Goal: Information Seeking & Learning: Learn about a topic

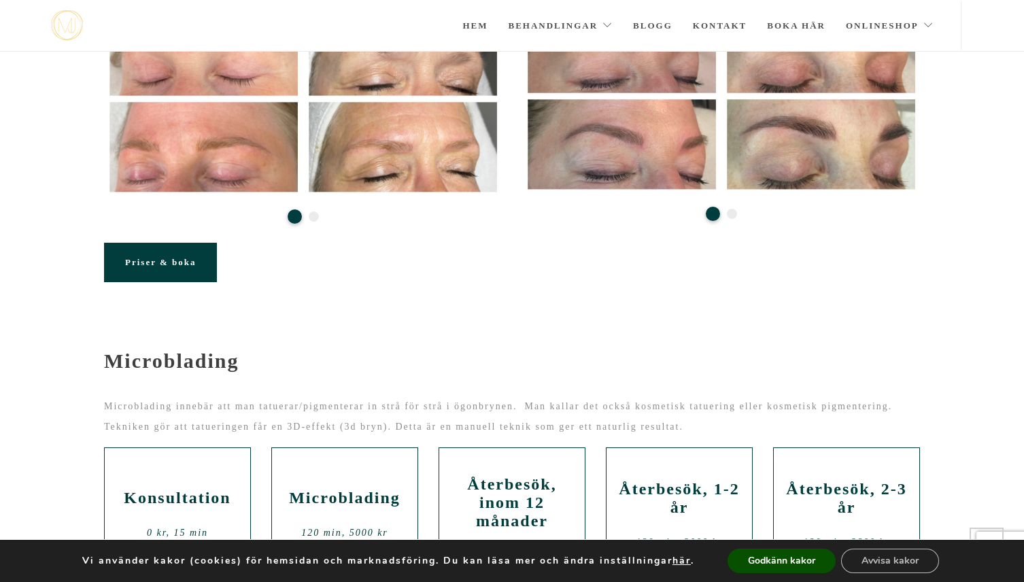
scroll to position [326, 0]
drag, startPoint x: 345, startPoint y: 438, endPoint x: 533, endPoint y: 440, distance: 188.3
click at [533, 436] on p "Microblading innebär att man tatuerar/pigmenterar in strå för strå i ögonbrynen…" at bounding box center [512, 416] width 816 height 41
click at [525, 436] on p "Microblading innebär att man tatuerar/pigmenterar in strå för strå i ögonbrynen…" at bounding box center [512, 416] width 816 height 41
drag, startPoint x: 507, startPoint y: 436, endPoint x: 670, endPoint y: 442, distance: 163.2
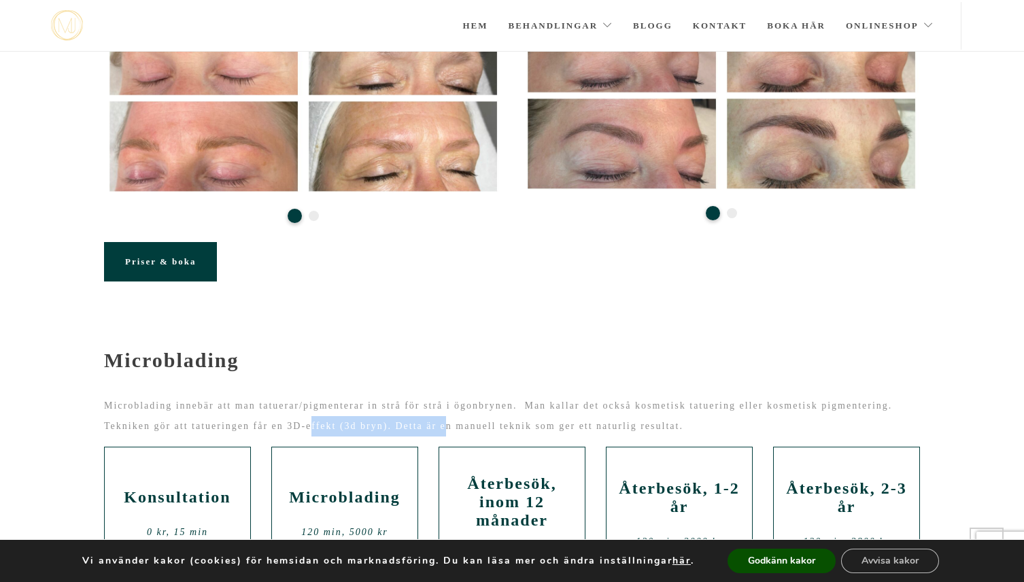
click at [670, 436] on p "Microblading innebär att man tatuerar/pigmenterar in strå för strå i ögonbrynen…" at bounding box center [512, 416] width 816 height 41
click at [674, 436] on p "Microblading innebär att man tatuerar/pigmenterar in strå för strå i ögonbrynen…" at bounding box center [512, 416] width 816 height 41
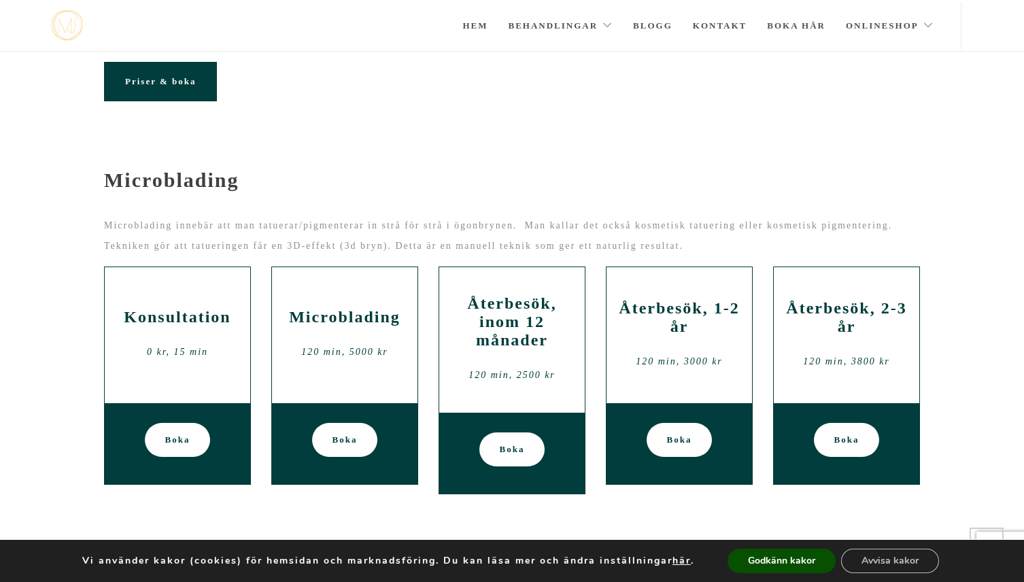
scroll to position [518, 0]
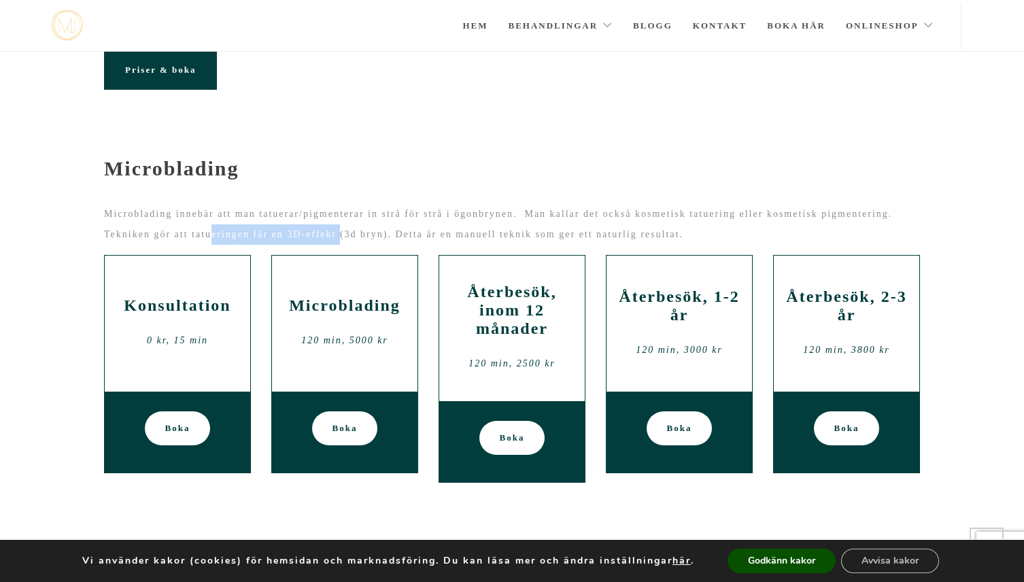
drag, startPoint x: 387, startPoint y: 247, endPoint x: 544, endPoint y: 248, distance: 157.0
click at [544, 245] on p "Microblading innebär att man tatuerar/pigmenterar in strå för strå i ögonbrynen…" at bounding box center [512, 224] width 816 height 41
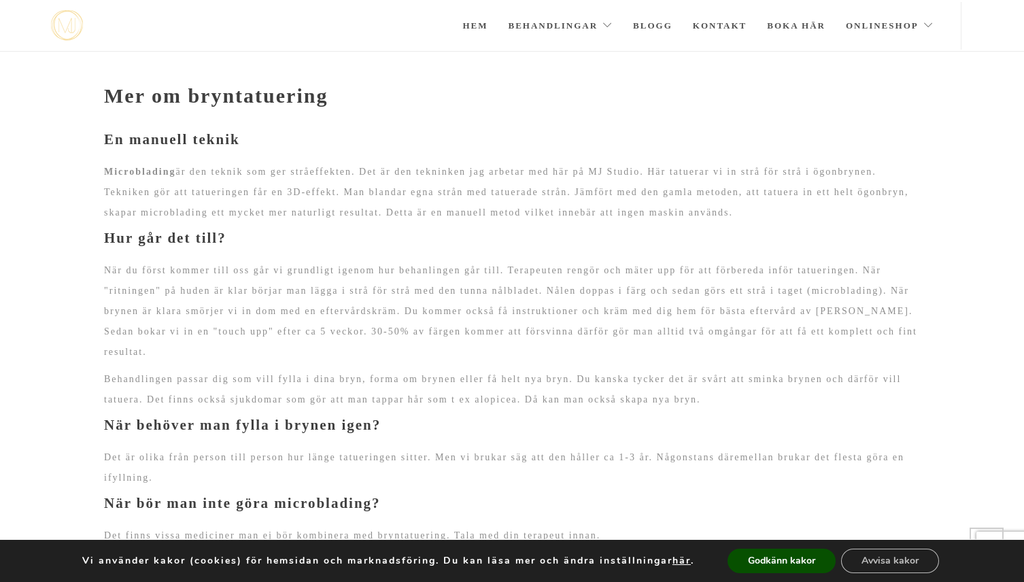
scroll to position [1007, 0]
drag, startPoint x: 752, startPoint y: 241, endPoint x: 935, endPoint y: 266, distance: 185.3
click at [935, 266] on section "Mer om bryntatuering En manuell teknik Microblading är den teknik som ger stråe…" at bounding box center [512, 588] width 1024 height 1080
drag, startPoint x: 160, startPoint y: 259, endPoint x: 468, endPoint y: 264, distance: 308.7
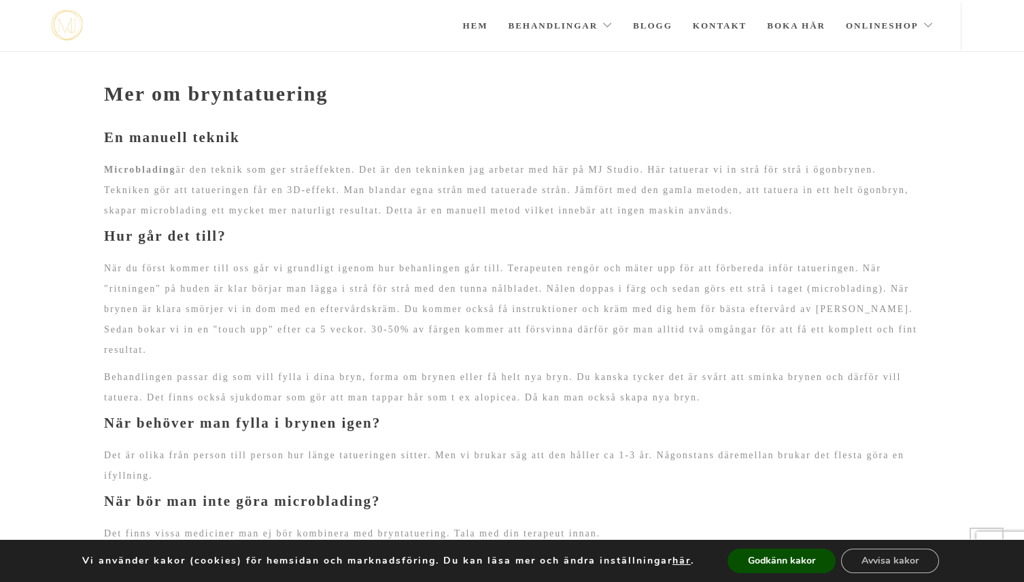
click at [468, 221] on p "Microblading är den teknik som ger stråeffekten. Det är den tekninken jag arbet…" at bounding box center [512, 190] width 816 height 61
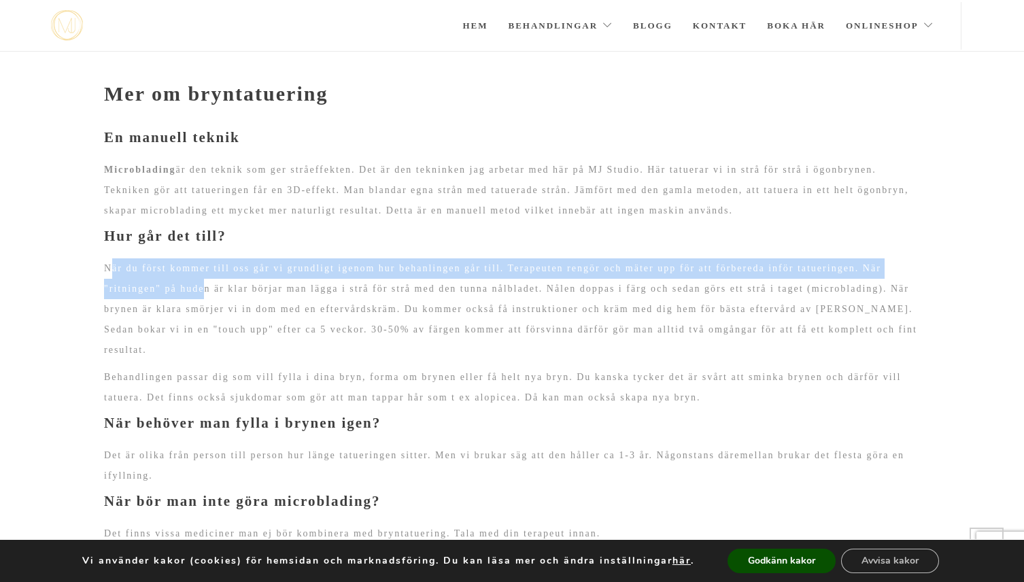
drag, startPoint x: 109, startPoint y: 322, endPoint x: 363, endPoint y: 346, distance: 255.3
click at [363, 346] on p "När du först kommer till oss går vi grundligt igenom hur behanlingen går till. …" at bounding box center [512, 309] width 816 height 102
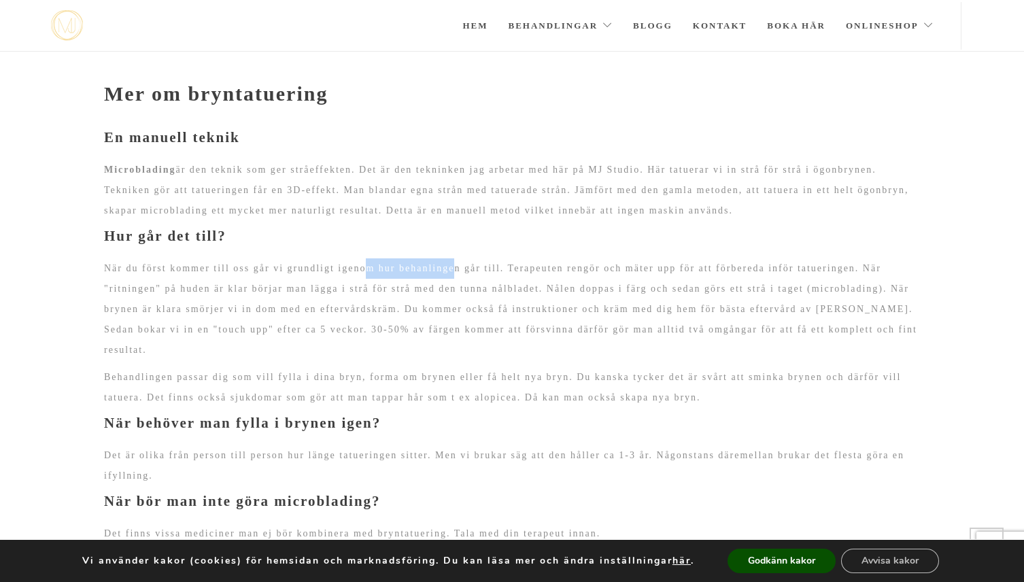
drag, startPoint x: 413, startPoint y: 326, endPoint x: 530, endPoint y: 331, distance: 117.0
click at [530, 331] on p "När du först kommer till oss går vi grundligt igenom hur behanlingen går till. …" at bounding box center [512, 309] width 816 height 102
click at [606, 324] on p "När du först kommer till oss går vi grundligt igenom hur behanlingen går till. …" at bounding box center [512, 309] width 816 height 102
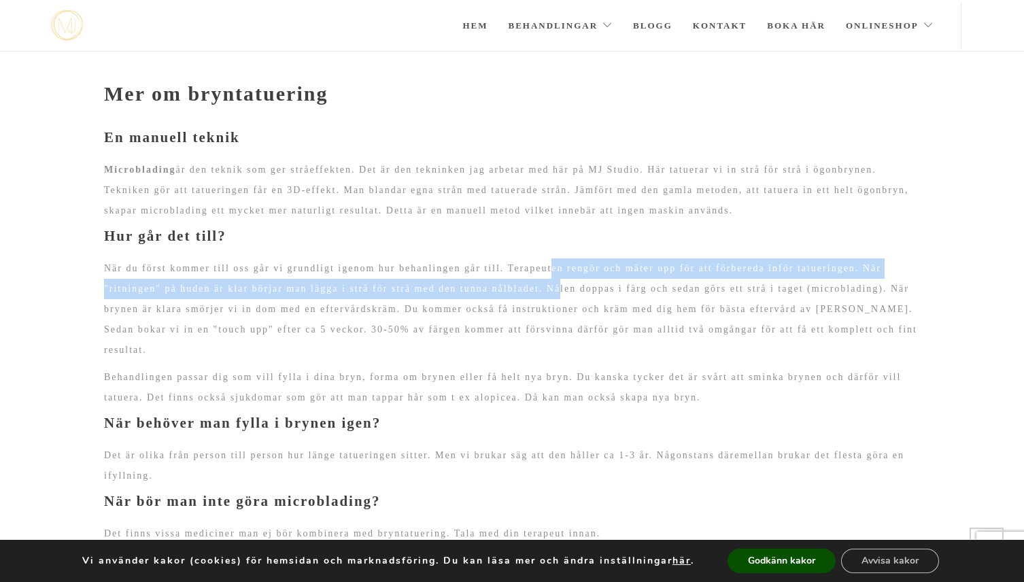
drag, startPoint x: 638, startPoint y: 319, endPoint x: 787, endPoint y: 338, distance: 150.7
click at [787, 338] on p "När du först kommer till oss går vi grundligt igenom hur behanlingen går till. …" at bounding box center [512, 309] width 816 height 102
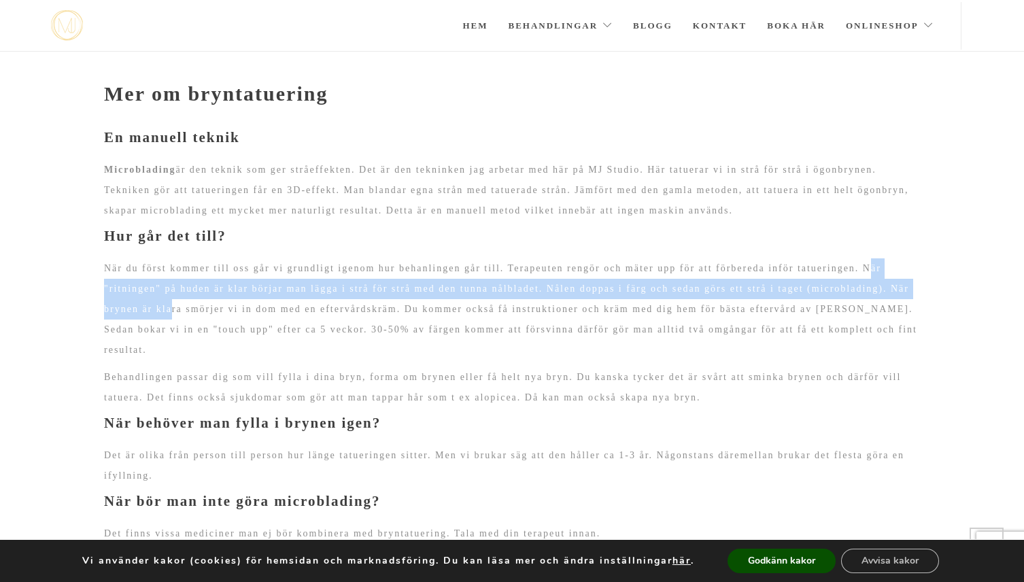
drag, startPoint x: 222, startPoint y: 349, endPoint x: 501, endPoint y: 368, distance: 279.3
click at [501, 360] on p "När du först kommer till oss går vi grundligt igenom hur behanlingen går till. …" at bounding box center [512, 309] width 816 height 102
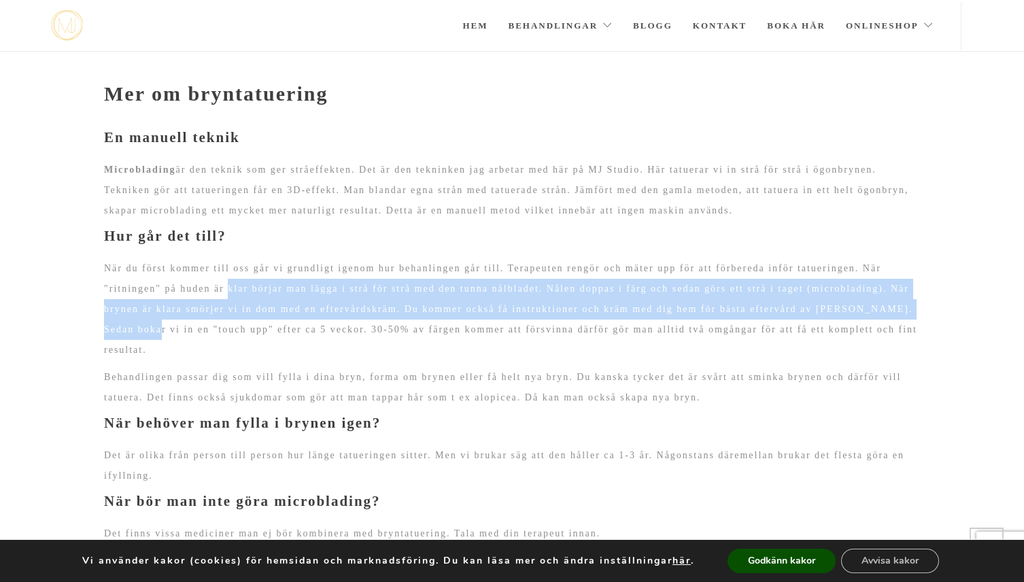
drag, startPoint x: 394, startPoint y: 341, endPoint x: 628, endPoint y: 383, distance: 238.3
click at [628, 360] on p "När du först kommer till oss går vi grundligt igenom hur behanlingen går till. …" at bounding box center [512, 309] width 816 height 102
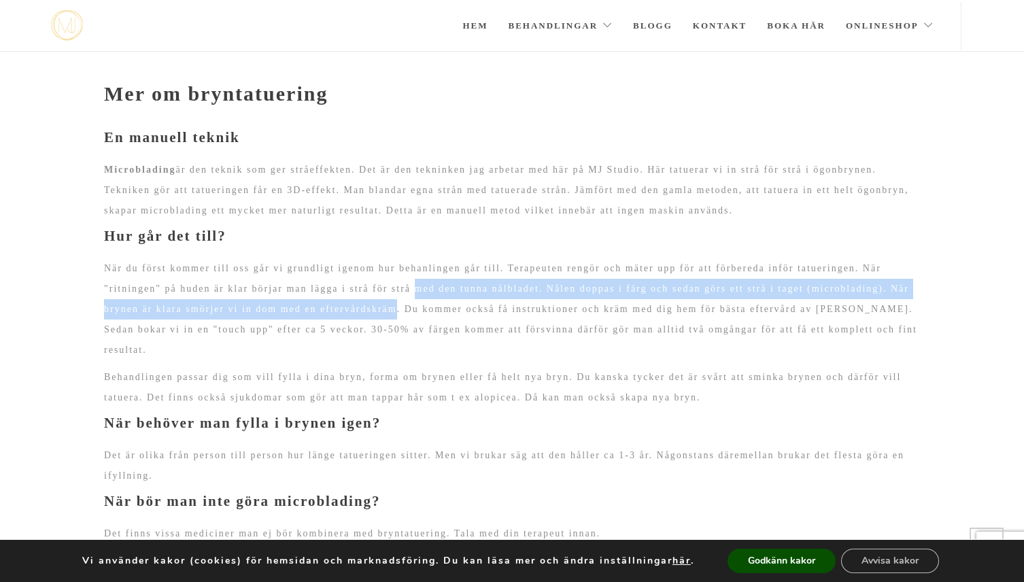
drag, startPoint x: 615, startPoint y: 345, endPoint x: 770, endPoint y: 365, distance: 156.2
click at [770, 360] on p "När du först kommer till oss går vi grundligt igenom hur behanlingen går till. …" at bounding box center [512, 309] width 816 height 102
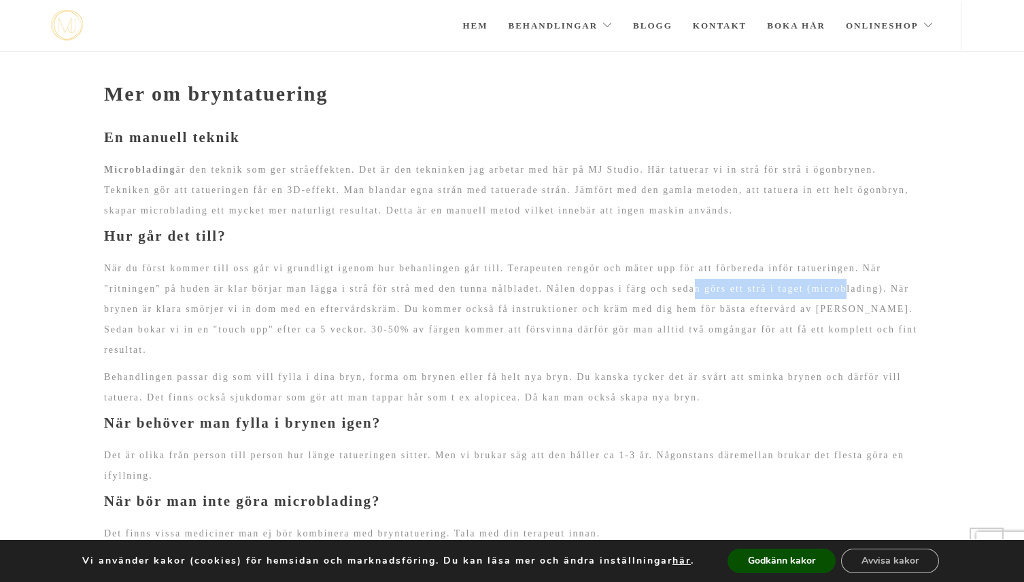
drag, startPoint x: 158, startPoint y: 365, endPoint x: 341, endPoint y: 375, distance: 183.8
click at [341, 360] on p "När du först kommer till oss går vi grundligt igenom hur behanlingen går till. …" at bounding box center [512, 309] width 816 height 102
click at [428, 360] on p "När du först kommer till oss går vi grundligt igenom hur behanlingen går till. …" at bounding box center [512, 309] width 816 height 102
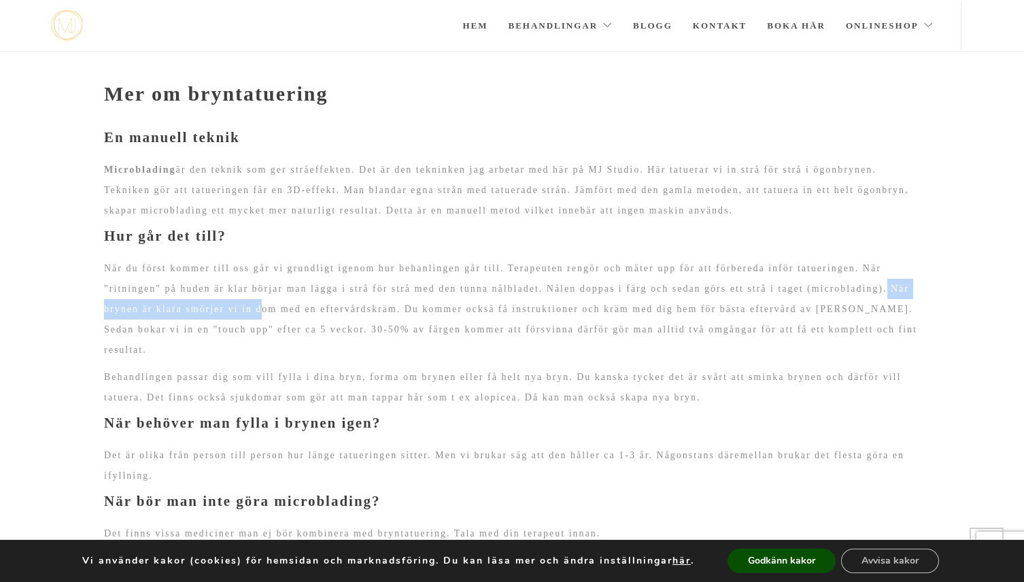
drag, startPoint x: 387, startPoint y: 371, endPoint x: 609, endPoint y: 360, distance: 221.9
click at [609, 360] on p "När du först kommer till oss går vi grundligt igenom hur behanlingen går till. …" at bounding box center [512, 309] width 816 height 102
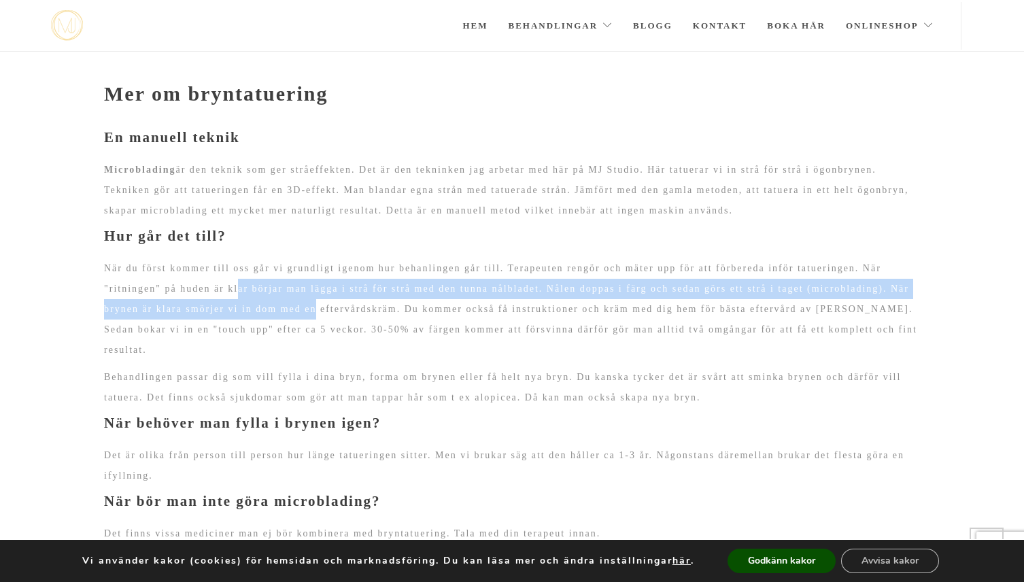
drag, startPoint x: 671, startPoint y: 367, endPoint x: 402, endPoint y: 351, distance: 269.6
click at [402, 351] on p "När du först kommer till oss går vi grundligt igenom hur behanlingen går till. …" at bounding box center [512, 309] width 816 height 102
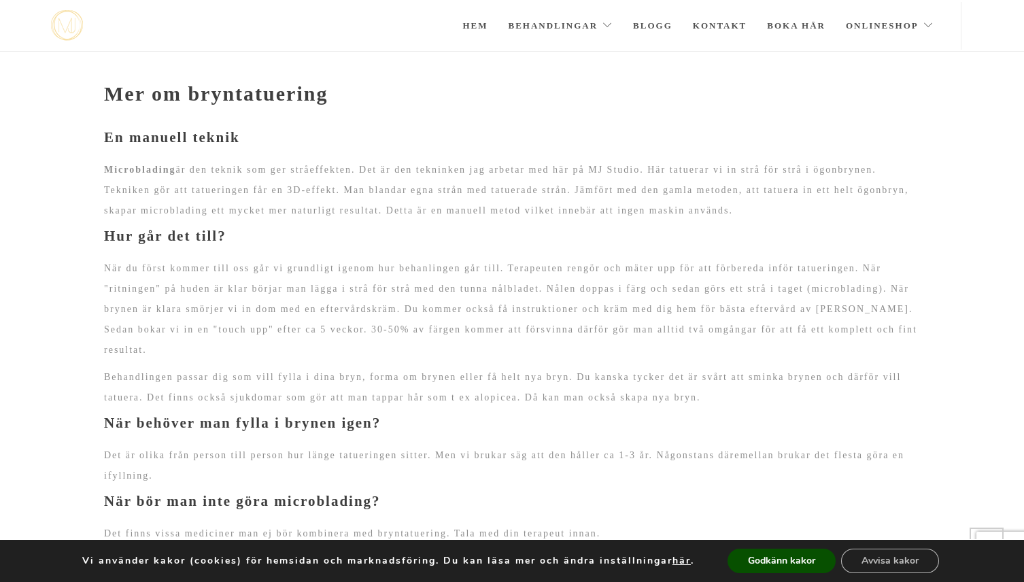
click at [240, 408] on p "Behandlingen passar dig som vill fylla i dina bryn, forma om brynen eller få he…" at bounding box center [512, 387] width 816 height 41
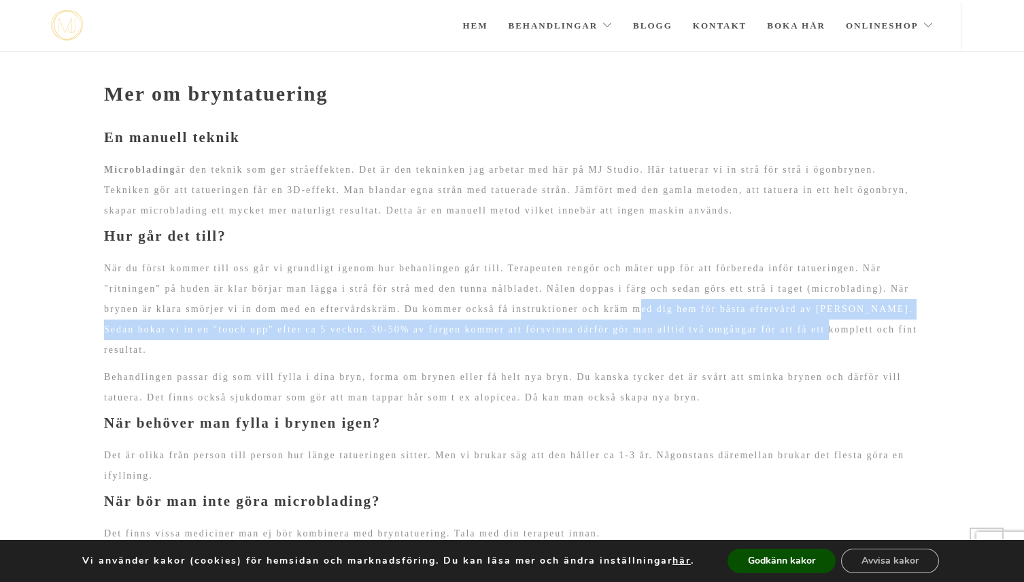
drag, startPoint x: 258, startPoint y: 385, endPoint x: 617, endPoint y: 415, distance: 360.1
click at [617, 360] on p "När du först kommer till oss går vi grundligt igenom hur behanlingen går till. …" at bounding box center [512, 309] width 816 height 102
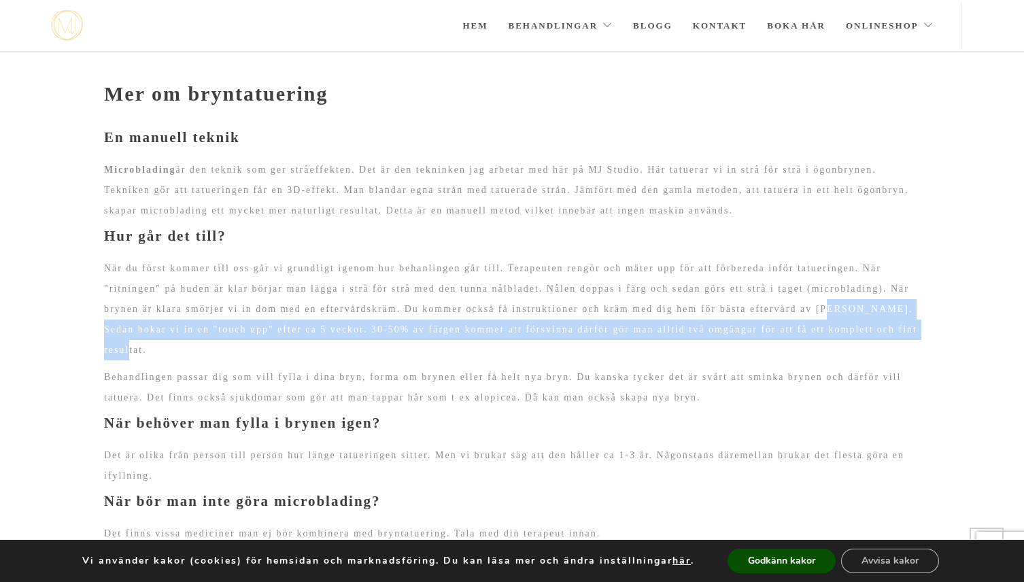
drag, startPoint x: 485, startPoint y: 388, endPoint x: 795, endPoint y: 405, distance: 311.1
click at [795, 360] on p "När du först kommer till oss går vi grundligt igenom hur behanlingen går till. …" at bounding box center [512, 309] width 816 height 102
drag, startPoint x: 750, startPoint y: 383, endPoint x: 933, endPoint y: 406, distance: 184.2
click at [933, 406] on section "Mer om bryntatuering En manuell teknik Microblading är den teknik som ger stråe…" at bounding box center [512, 588] width 1024 height 1080
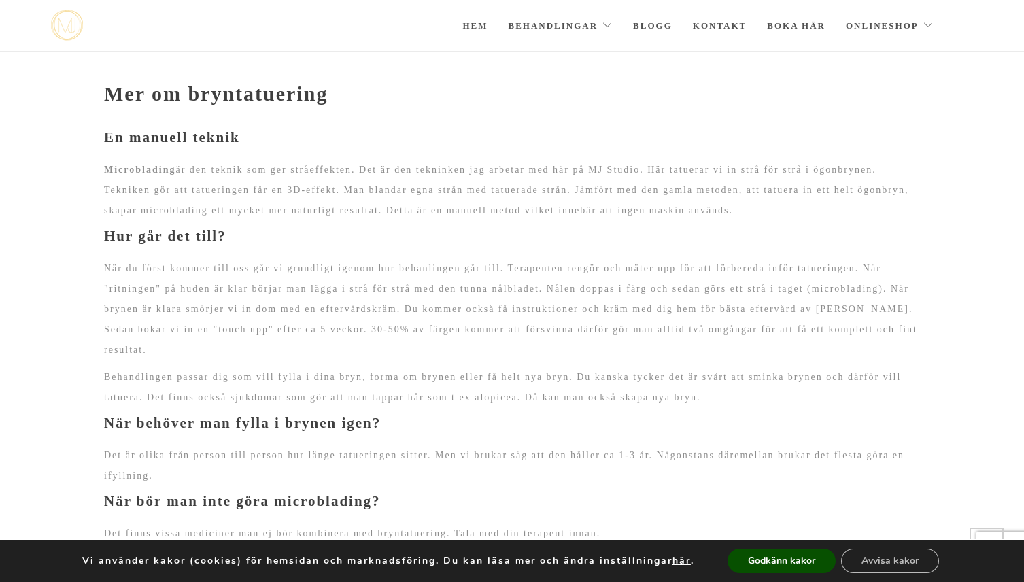
click at [205, 408] on p "Behandlingen passar dig som vill fylla i dina bryn, forma om brynen eller få he…" at bounding box center [512, 387] width 816 height 41
drag, startPoint x: 232, startPoint y: 403, endPoint x: 543, endPoint y: 417, distance: 311.6
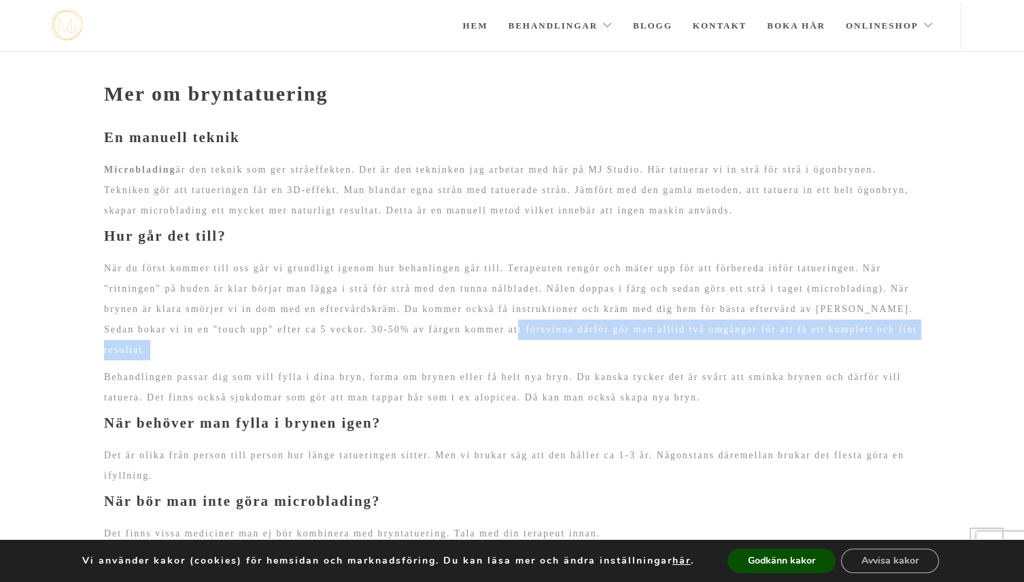
drag, startPoint x: 488, startPoint y: 404, endPoint x: 761, endPoint y: 404, distance: 272.6
click at [761, 360] on p "När du först kommer till oss går vi grundligt igenom hur behanlingen går till. …" at bounding box center [512, 309] width 816 height 102
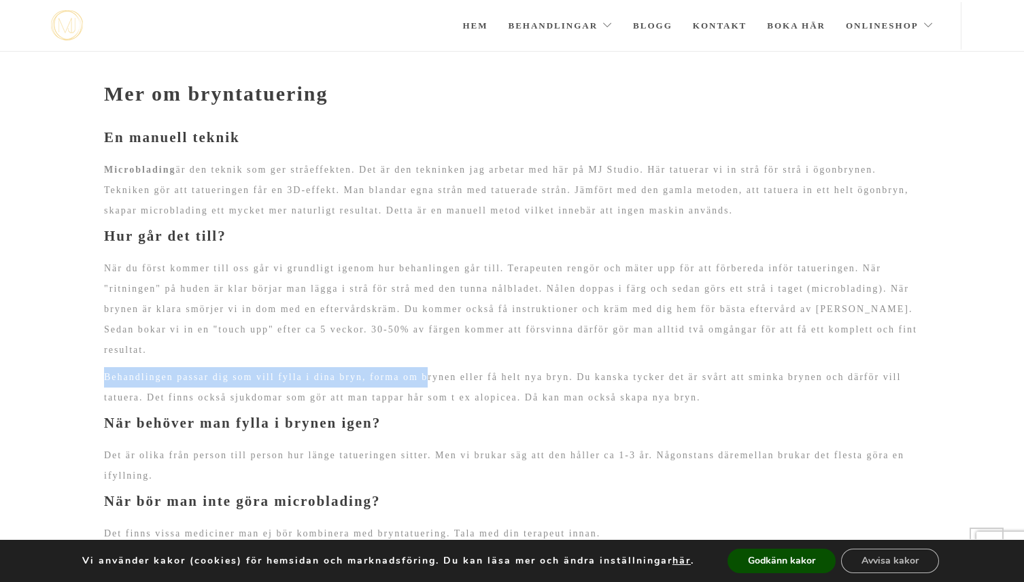
drag, startPoint x: 104, startPoint y: 434, endPoint x: 485, endPoint y: 434, distance: 380.7
click at [485, 408] on p "Behandlingen passar dig som vill fylla i dina bryn, forma om brynen eller få he…" at bounding box center [512, 387] width 816 height 41
drag, startPoint x: 319, startPoint y: 431, endPoint x: 593, endPoint y: 434, distance: 274.6
click at [593, 408] on p "Behandlingen passar dig som vill fylla i dina bryn, forma om brynen eller få he…" at bounding box center [512, 387] width 816 height 41
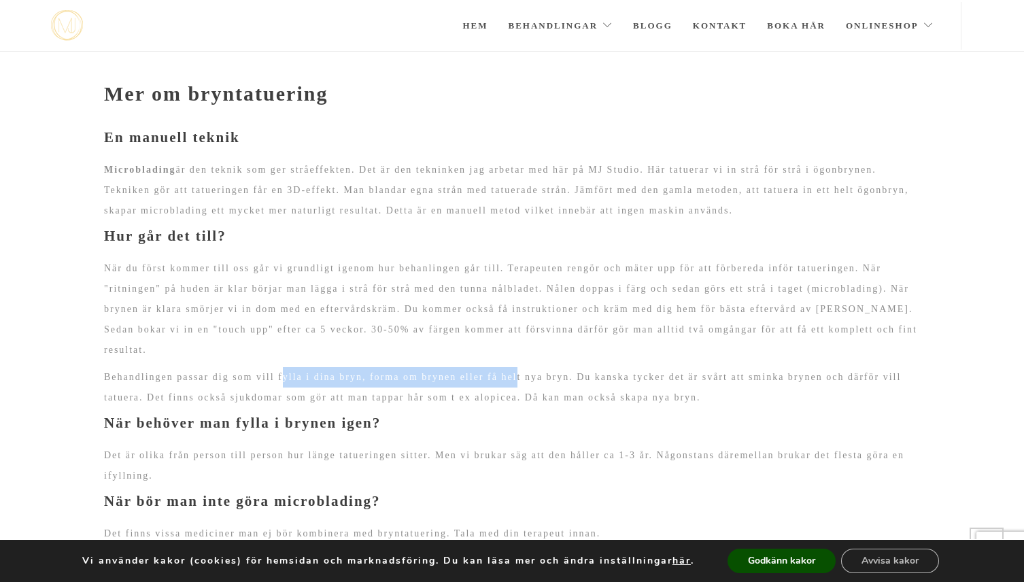
click at [593, 408] on p "Behandlingen passar dig som vill fylla i dina bryn, forma om brynen eller få he…" at bounding box center [512, 387] width 816 height 41
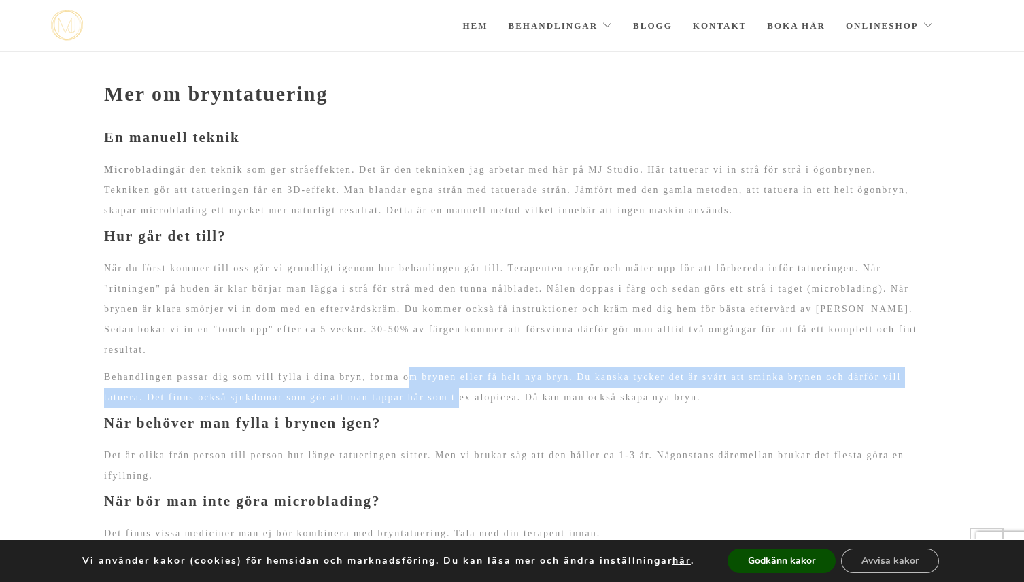
drag, startPoint x: 466, startPoint y: 432, endPoint x: 675, endPoint y: 451, distance: 210.2
click at [675, 408] on p "Behandlingen passar dig som vill fylla i dina bryn, forma om brynen eller få he…" at bounding box center [512, 387] width 816 height 41
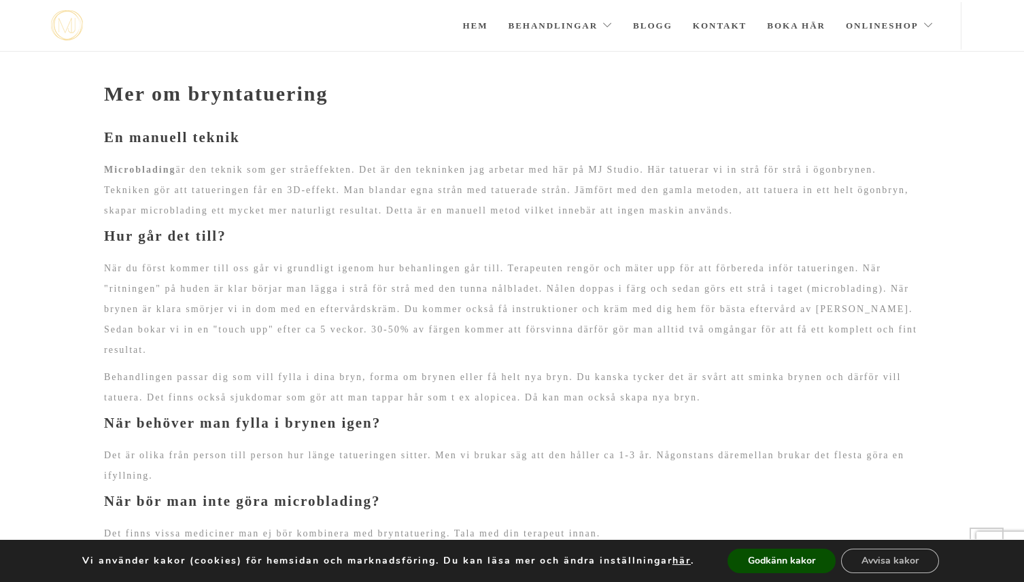
click at [693, 408] on p "Behandlingen passar dig som vill fylla i dina bryn, forma om brynen eller få he…" at bounding box center [512, 387] width 816 height 41
drag, startPoint x: 714, startPoint y: 436, endPoint x: 877, endPoint y: 449, distance: 163.6
click at [877, 408] on p "Behandlingen passar dig som vill fylla i dina bryn, forma om brynen eller få he…" at bounding box center [512, 387] width 816 height 41
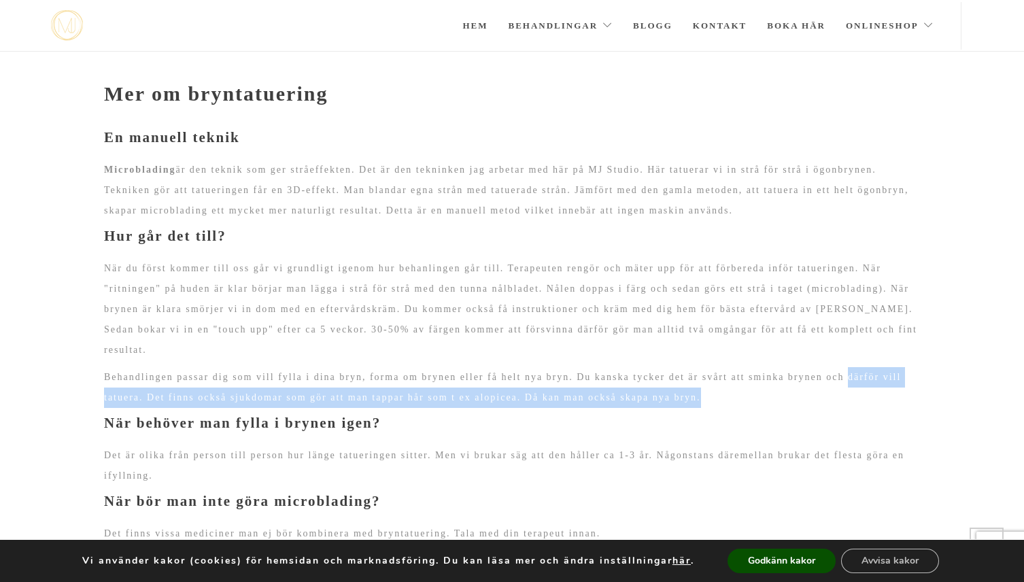
drag, startPoint x: 176, startPoint y: 452, endPoint x: 466, endPoint y: 475, distance: 291.2
click at [466, 408] on p "Behandlingen passar dig som vill fylla i dina bryn, forma om brynen eller få he…" at bounding box center [512, 387] width 816 height 41
drag, startPoint x: 441, startPoint y: 456, endPoint x: 721, endPoint y: 475, distance: 280.7
click at [721, 408] on p "Behandlingen passar dig som vill fylla i dina bryn, forma om brynen eller få he…" at bounding box center [512, 387] width 816 height 41
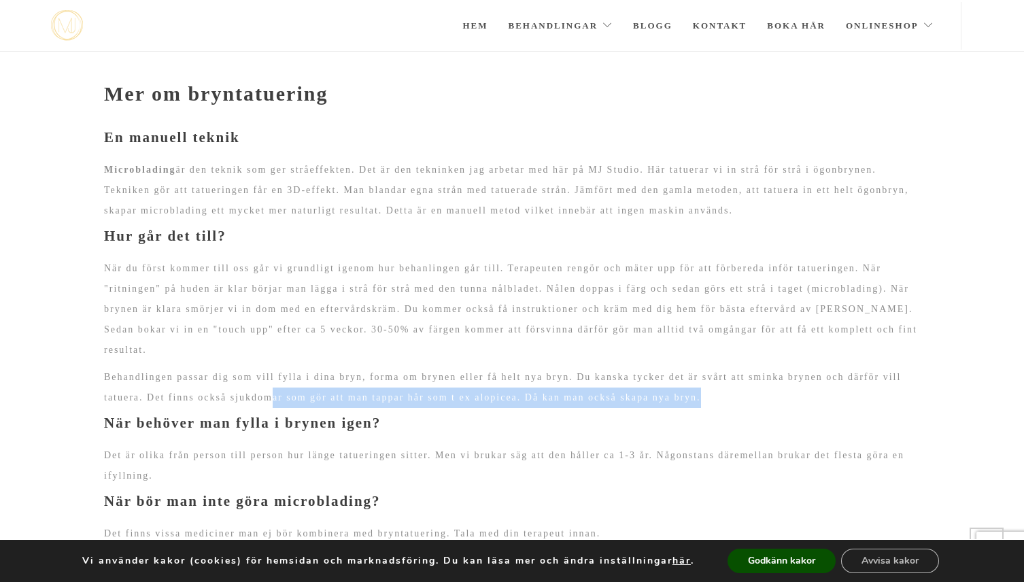
click at [721, 408] on p "Behandlingen passar dig som vill fylla i dina bryn, forma om brynen eller få he…" at bounding box center [512, 387] width 816 height 41
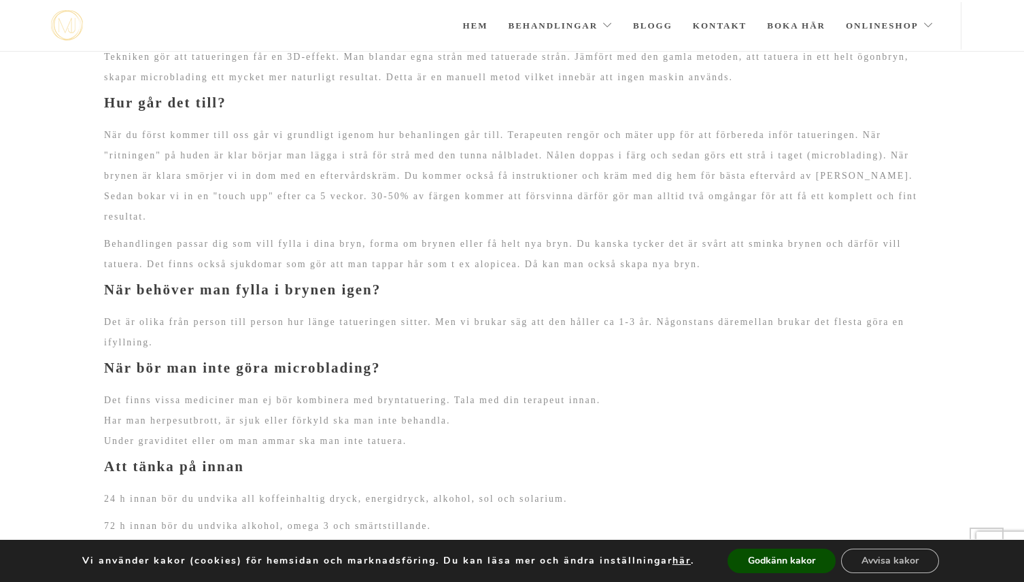
scroll to position [1149, 0]
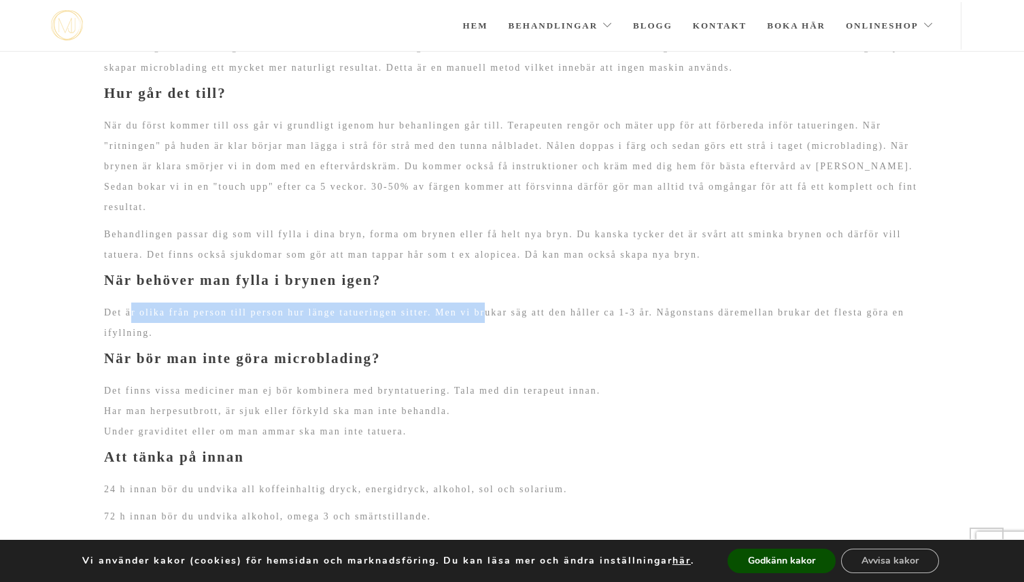
drag, startPoint x: 135, startPoint y: 387, endPoint x: 558, endPoint y: 395, distance: 422.9
click at [558, 343] on p "Det är olika från person till person hur länge tatueringen sitter. Men vi bruka…" at bounding box center [512, 322] width 816 height 41
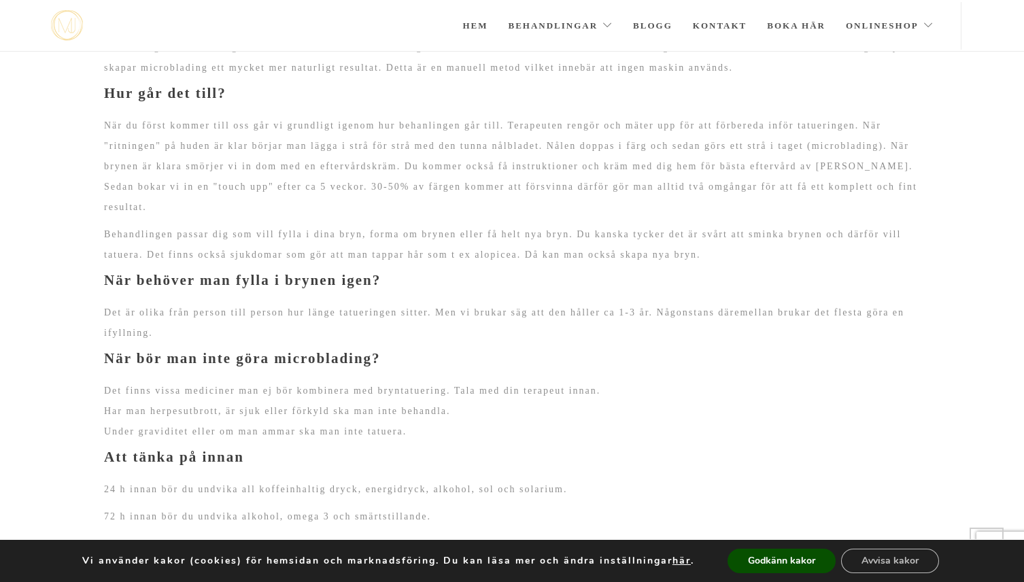
click at [551, 343] on p "Det är olika från person till person hur länge tatueringen sitter. Men vi bruka…" at bounding box center [512, 322] width 816 height 41
click at [562, 343] on p "Det är olika från person till person hur länge tatueringen sitter. Men vi bruka…" at bounding box center [512, 322] width 816 height 41
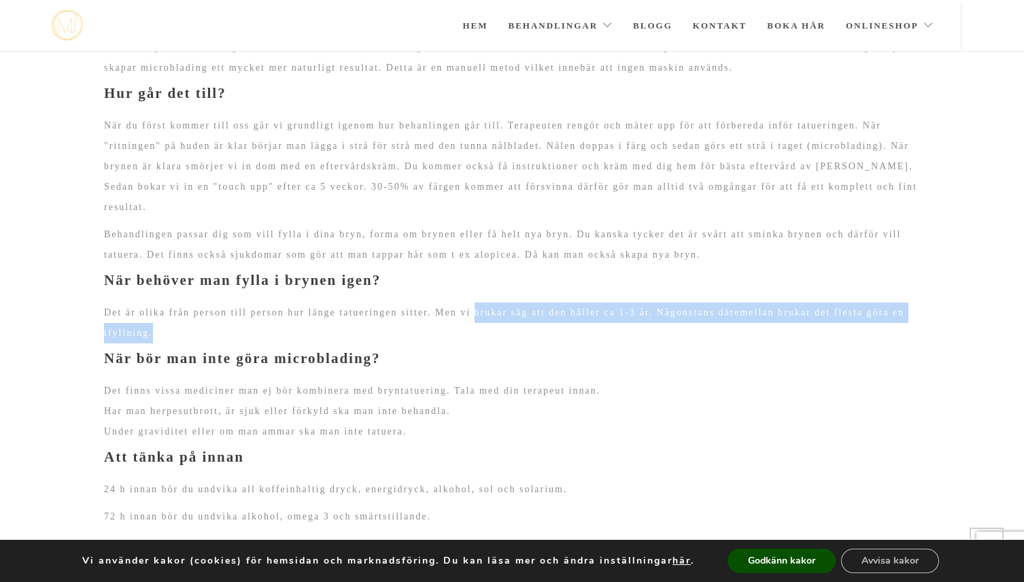
drag, startPoint x: 549, startPoint y: 383, endPoint x: 708, endPoint y: 409, distance: 161.3
click at [708, 343] on p "Det är olika från person till person hur länge tatueringen sitter. Men vi bruka…" at bounding box center [512, 322] width 816 height 41
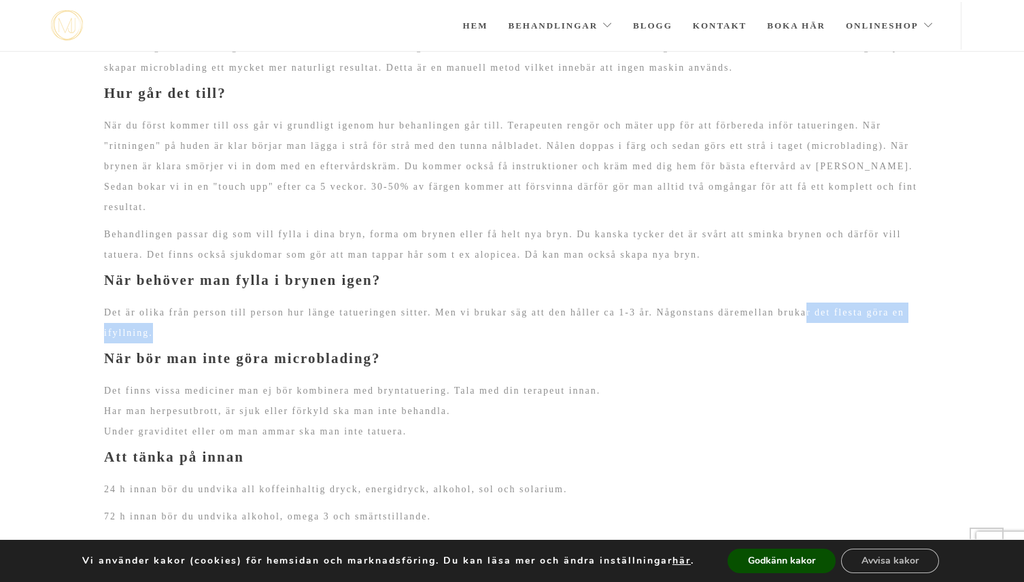
drag, startPoint x: 143, startPoint y: 406, endPoint x: 370, endPoint y: 406, distance: 226.4
click at [370, 343] on p "Det är olika från person till person hur länge tatueringen sitter. Men vi bruka…" at bounding box center [512, 322] width 816 height 41
drag, startPoint x: 169, startPoint y: 406, endPoint x: 394, endPoint y: 405, distance: 225.0
click at [394, 343] on p "Det är olika från person till person hur länge tatueringen sitter. Men vi bruka…" at bounding box center [512, 322] width 816 height 41
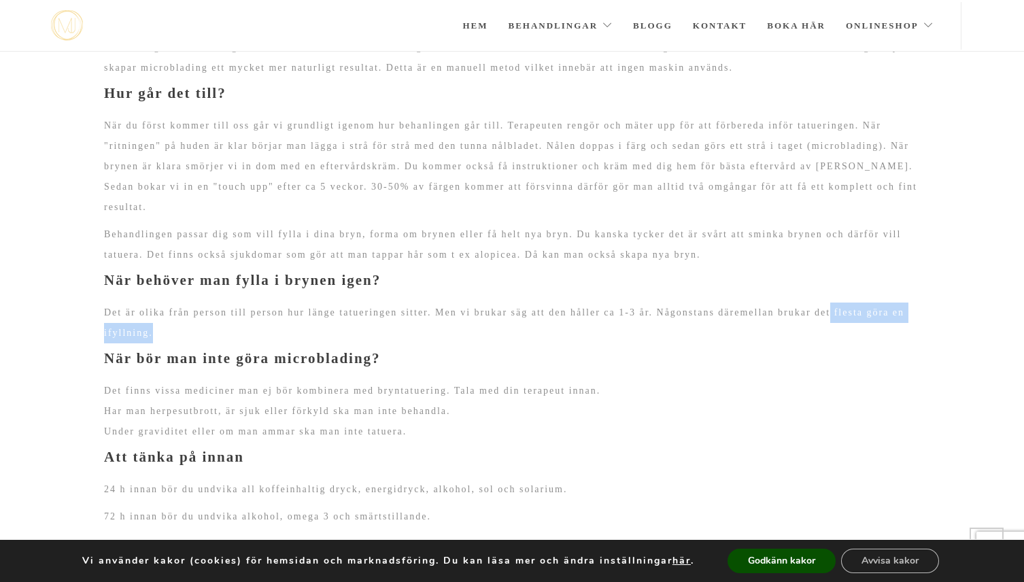
click at [394, 343] on p "Det är olika från person till person hur länge tatueringen sitter. Men vi bruka…" at bounding box center [512, 322] width 816 height 41
drag, startPoint x: 117, startPoint y: 409, endPoint x: 344, endPoint y: 406, distance: 227.0
click at [344, 343] on p "Det är olika från person till person hur länge tatueringen sitter. Men vi bruka…" at bounding box center [512, 322] width 816 height 41
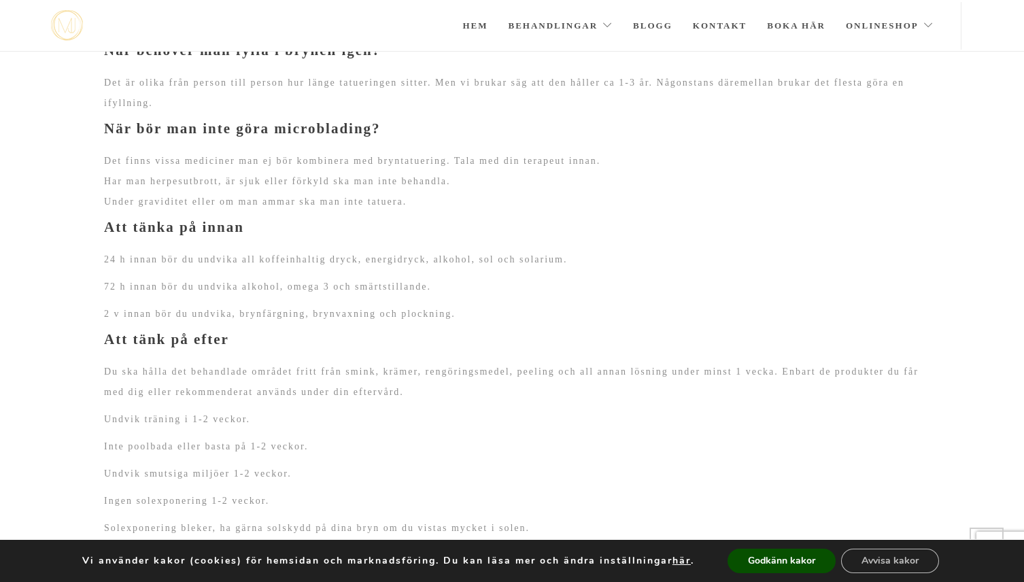
scroll to position [1381, 0]
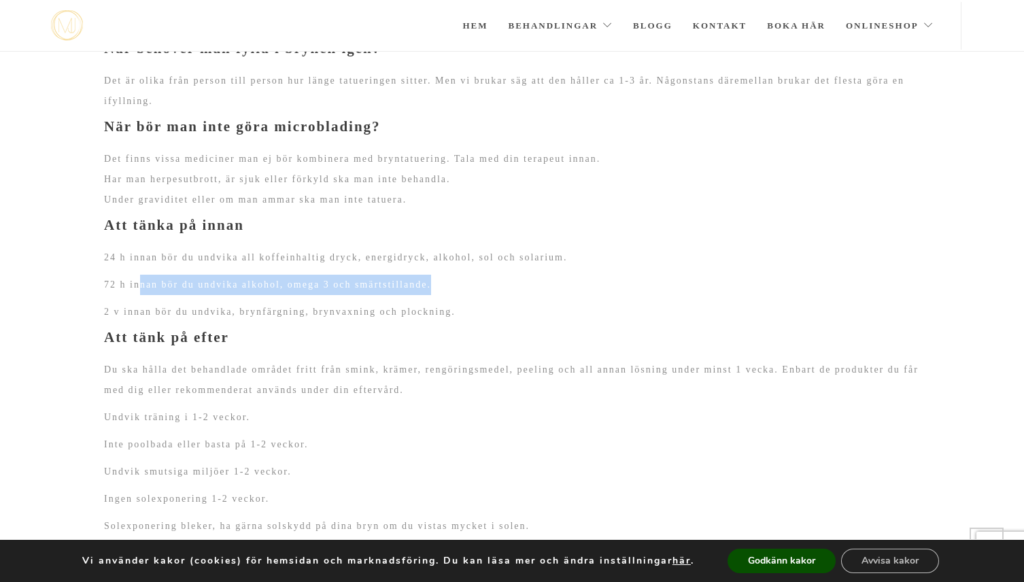
drag, startPoint x: 148, startPoint y: 361, endPoint x: 535, endPoint y: 368, distance: 387.5
click at [535, 295] on p "72 h innan bör du undvika alkohol, omega 3 och smärtstillande." at bounding box center [512, 285] width 816 height 20
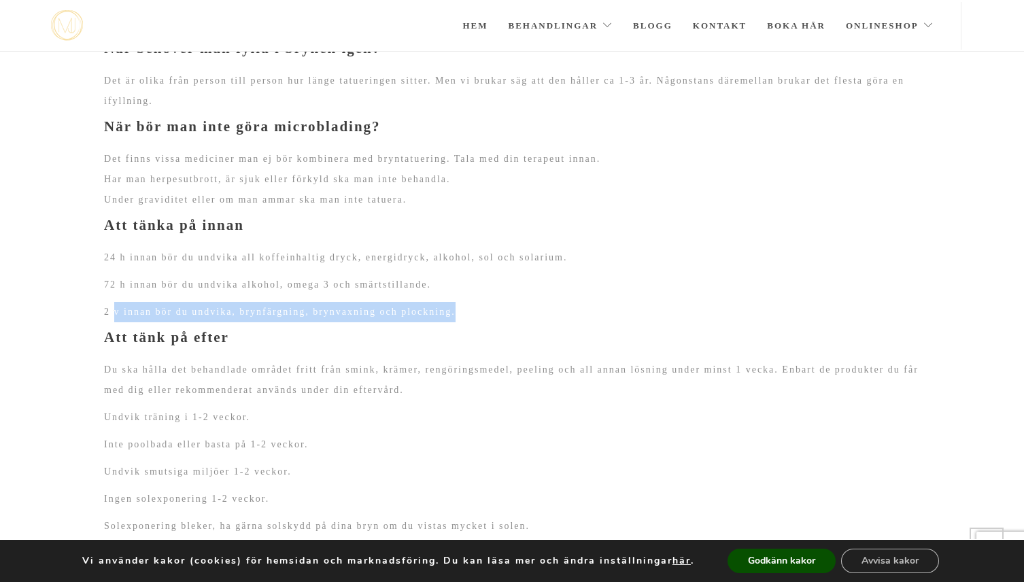
drag, startPoint x: 116, startPoint y: 394, endPoint x: 593, endPoint y: 392, distance: 477.2
click at [593, 322] on p "2 v innan bör du undvika, brynfärgning, brynvaxning och plockning." at bounding box center [512, 312] width 816 height 20
drag, startPoint x: 277, startPoint y: 395, endPoint x: 554, endPoint y: 395, distance: 277.3
click at [554, 322] on p "2 v innan bör du undvika, brynfärgning, brynvaxning och plockning." at bounding box center [512, 312] width 816 height 20
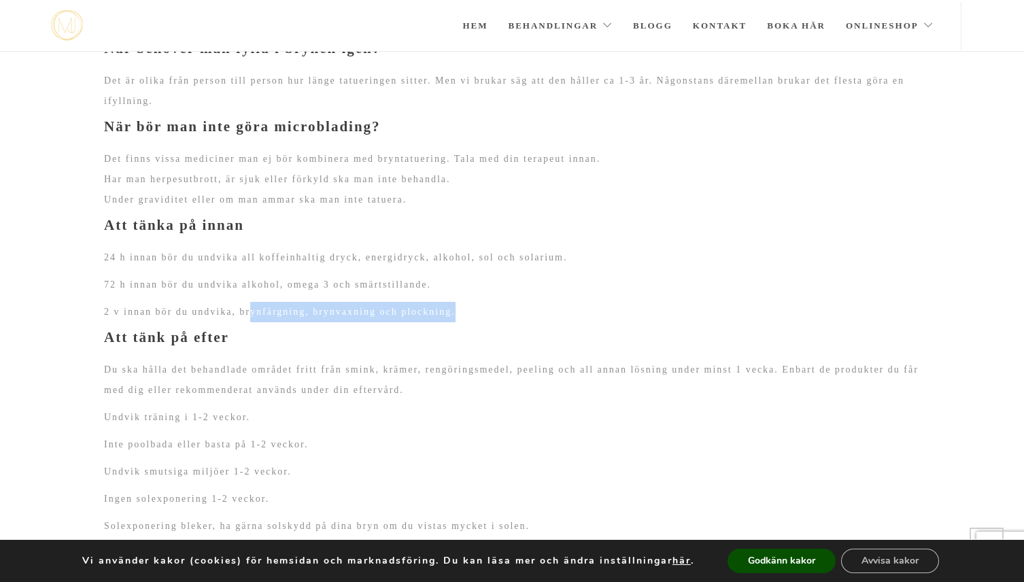
click at [554, 322] on p "2 v innan bör du undvika, brynfärgning, brynvaxning och plockning." at bounding box center [512, 312] width 816 height 20
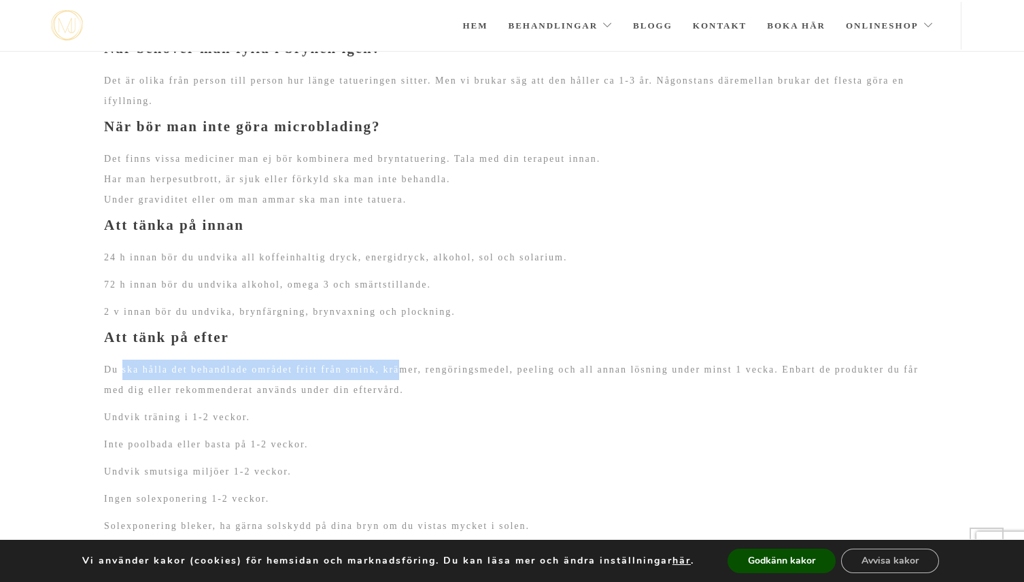
drag, startPoint x: 125, startPoint y: 448, endPoint x: 473, endPoint y: 443, distance: 348.1
click at [473, 400] on p "Du ska hålla det behandlade området fritt från smink, krämer, rengöringsmedel, …" at bounding box center [512, 380] width 816 height 41
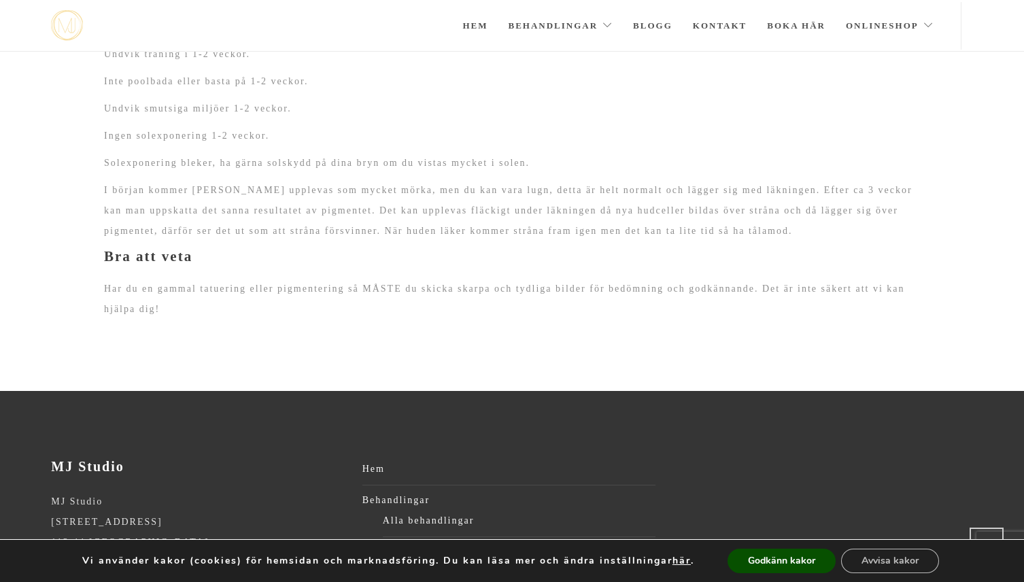
scroll to position [1745, 0]
drag, startPoint x: 186, startPoint y: 382, endPoint x: 462, endPoint y: 382, distance: 276.7
click at [462, 319] on p "Har du en gammal tatuering eller pigmentering så MÅSTE du skicka skarpa och tyd…" at bounding box center [512, 298] width 816 height 41
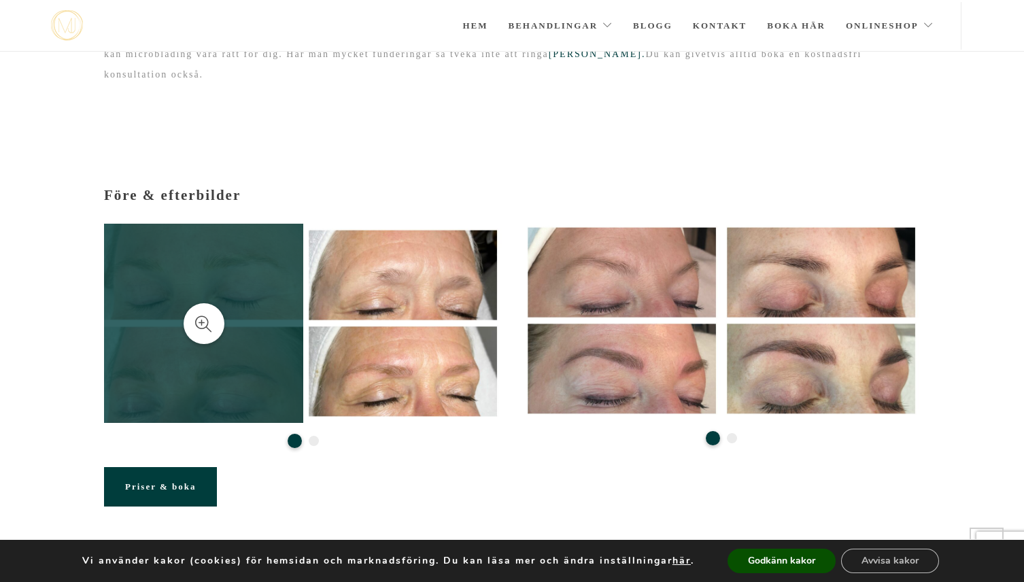
scroll to position [99, 0]
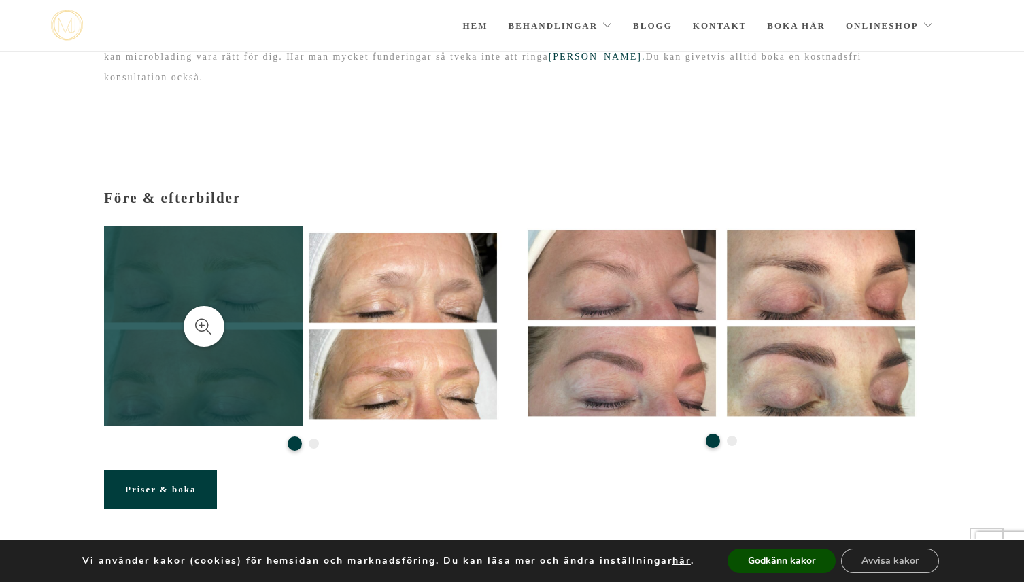
click at [242, 273] on link at bounding box center [203, 325] width 199 height 199
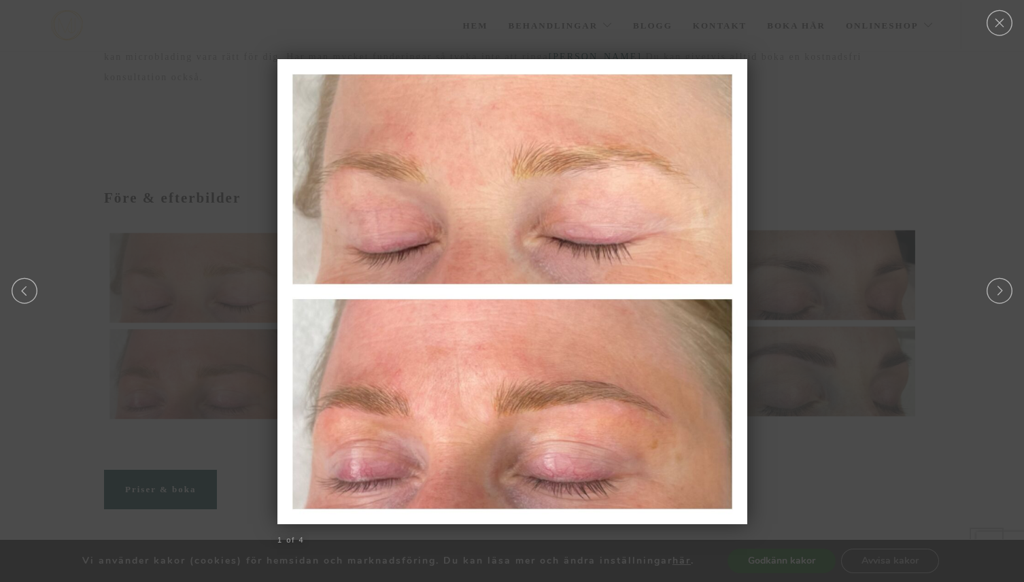
click at [825, 466] on div at bounding box center [512, 290] width 1024 height 14175
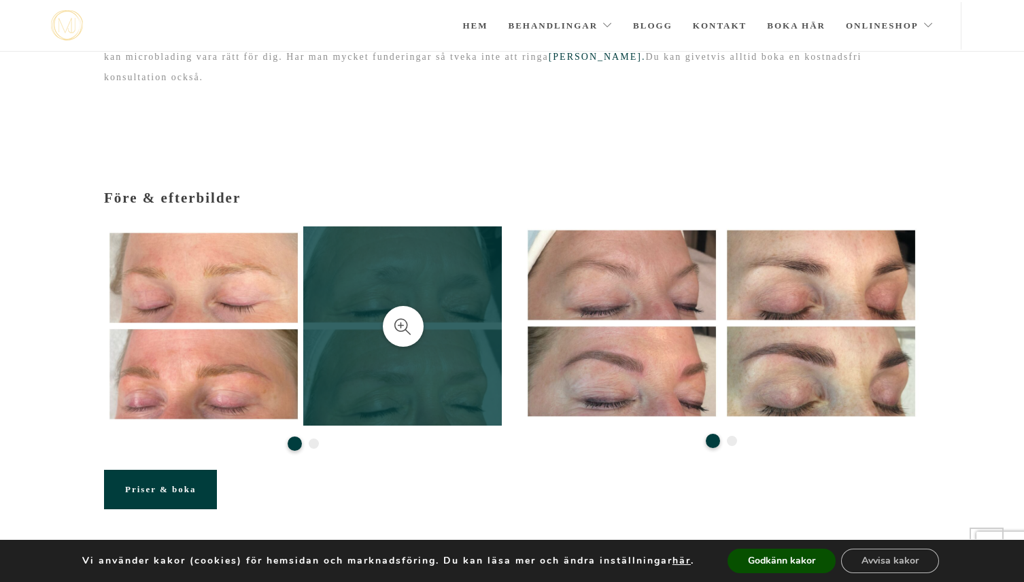
click at [415, 275] on link at bounding box center [402, 325] width 199 height 199
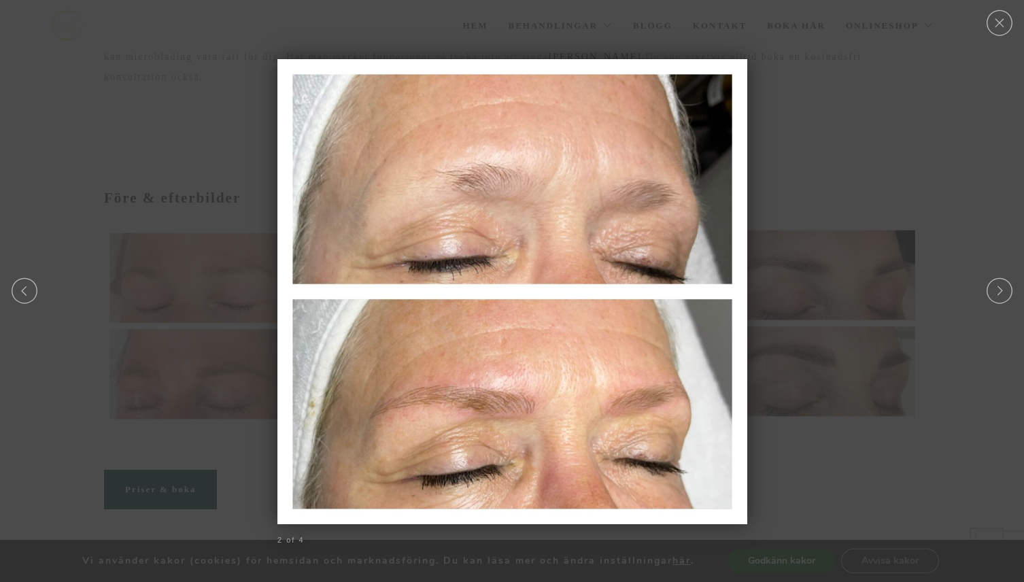
click at [847, 477] on div at bounding box center [512, 290] width 1024 height 14175
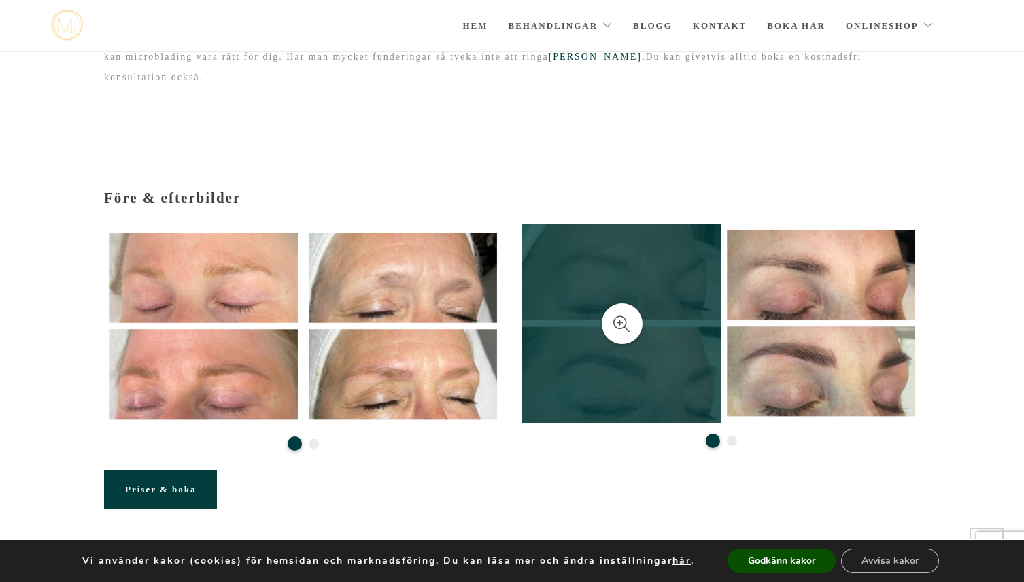
click at [552, 272] on link at bounding box center [621, 323] width 199 height 199
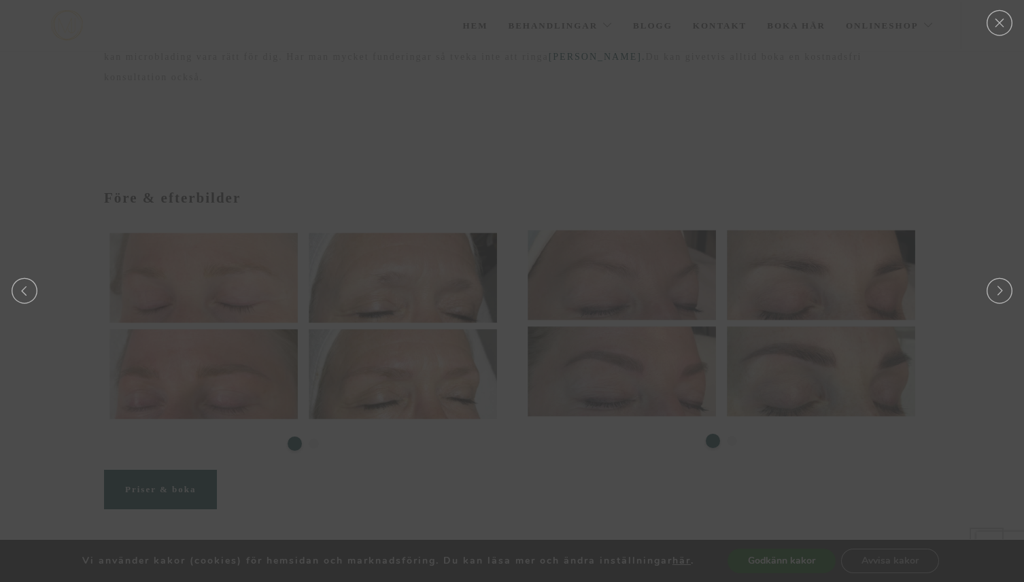
click at [627, 288] on div at bounding box center [512, 290] width 1024 height 14175
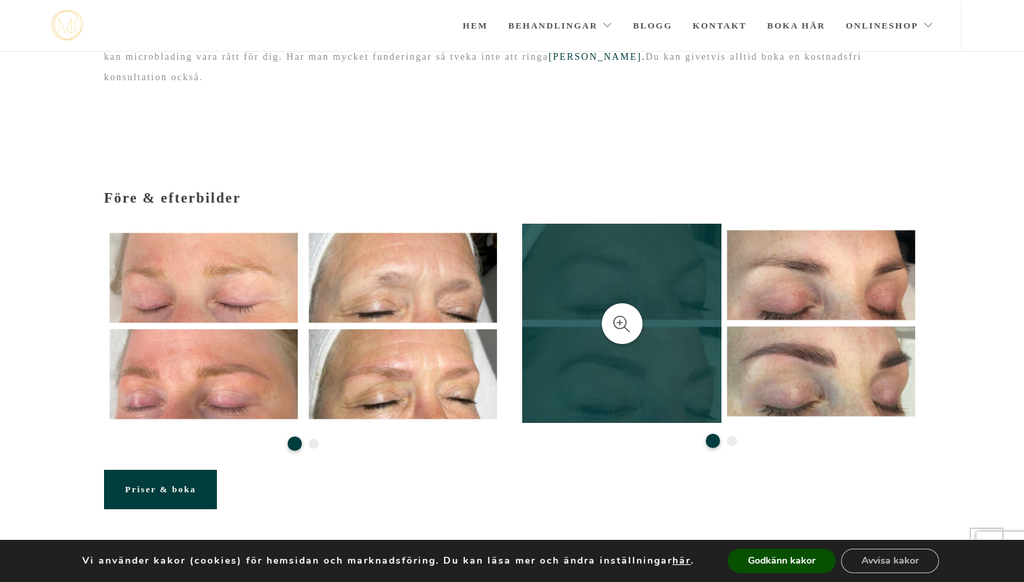
click at [606, 385] on link at bounding box center [621, 323] width 199 height 199
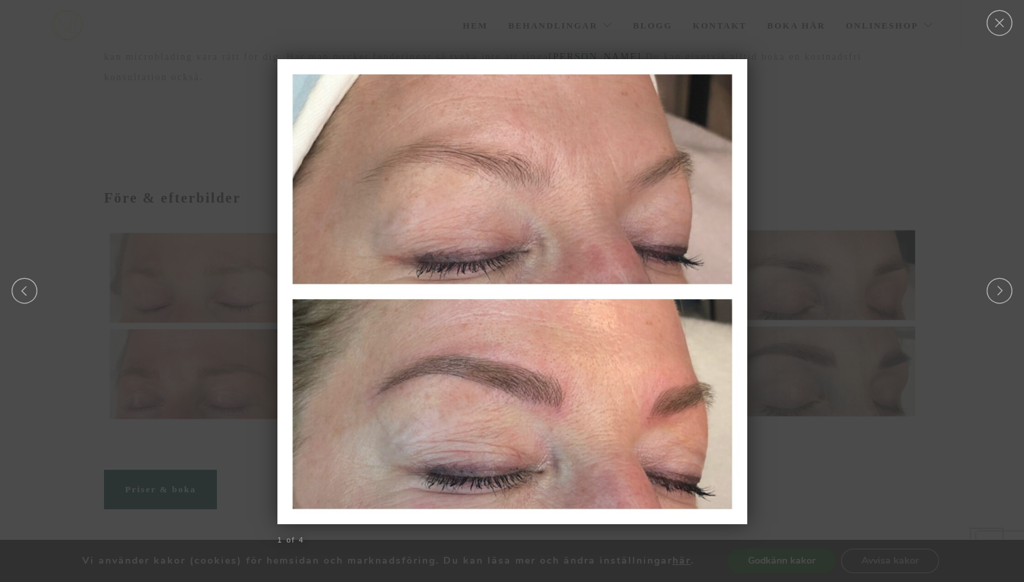
click at [897, 453] on div at bounding box center [512, 290] width 1024 height 14175
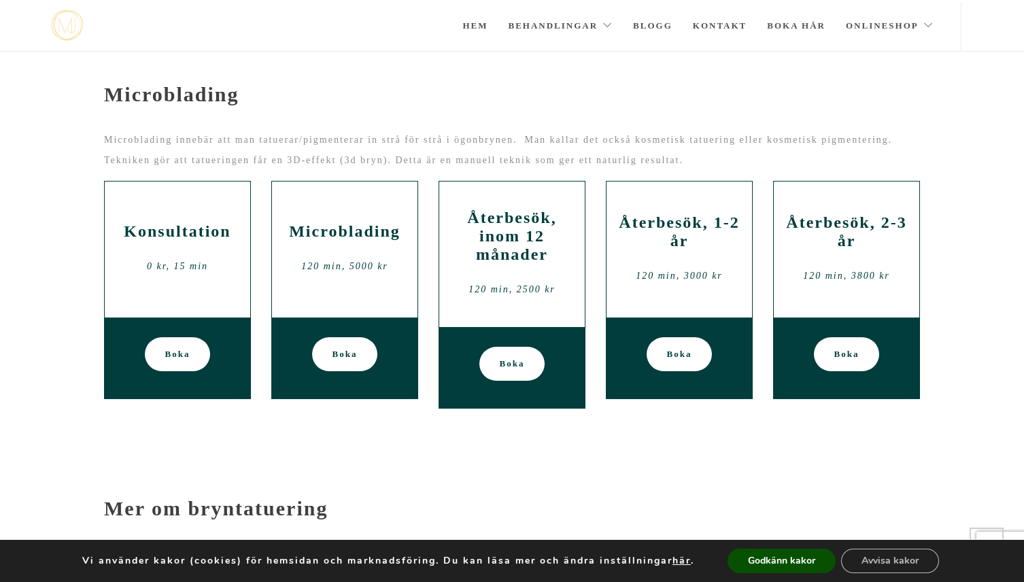
scroll to position [591, 0]
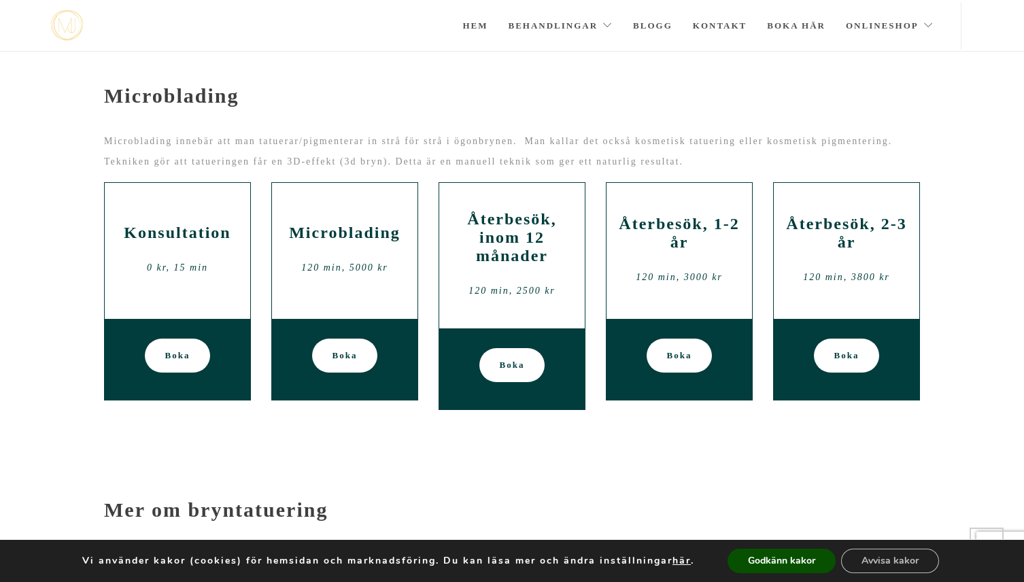
drag, startPoint x: 352, startPoint y: 295, endPoint x: 398, endPoint y: 299, distance: 45.7
click at [398, 278] on div "120 min, 5000 kr" at bounding box center [344, 268] width 125 height 20
click at [396, 319] on div "Microblading 120 min, 5000 kr" at bounding box center [344, 251] width 145 height 136
drag, startPoint x: 357, startPoint y: 299, endPoint x: 398, endPoint y: 300, distance: 40.8
click at [398, 278] on div "120 min, 5000 kr" at bounding box center [344, 268] width 125 height 20
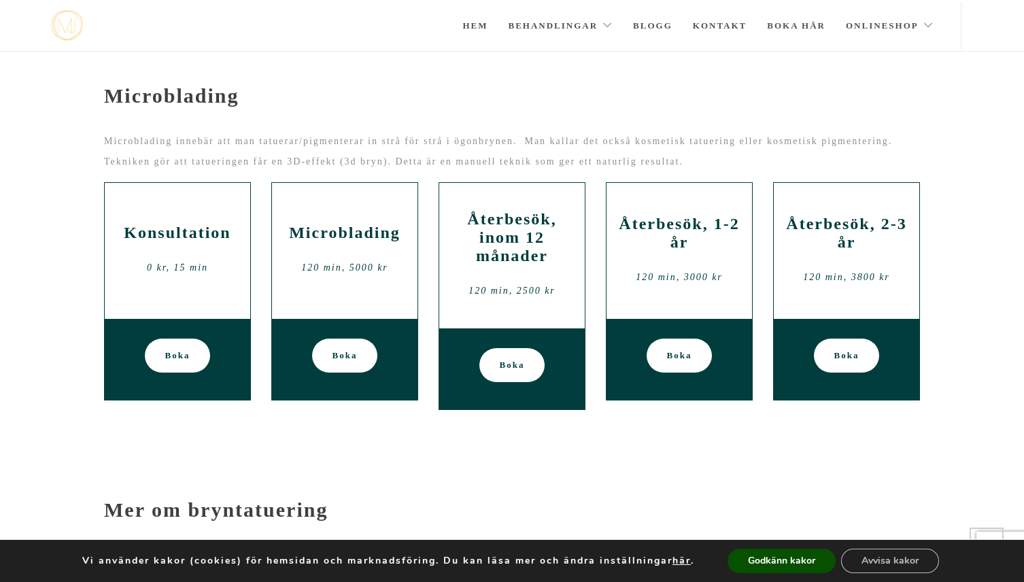
click at [398, 278] on div "120 min, 5000 kr" at bounding box center [344, 268] width 125 height 20
click at [696, 220] on div "Återbesök, 1-2 år 120 min, 3000 kr" at bounding box center [678, 251] width 145 height 136
click at [696, 252] on h2 "Återbesök, 1-2 år" at bounding box center [679, 233] width 125 height 37
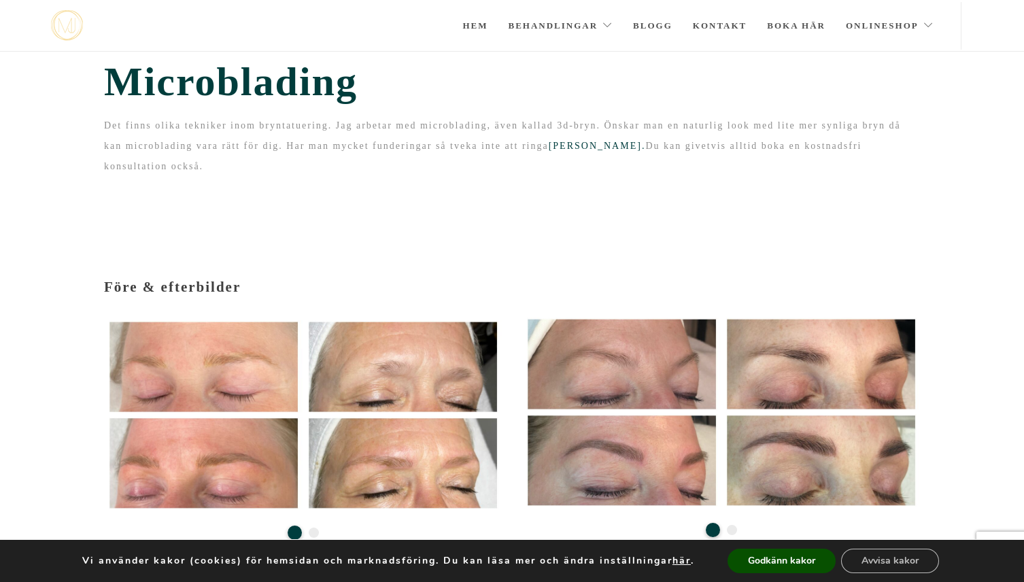
scroll to position [0, 0]
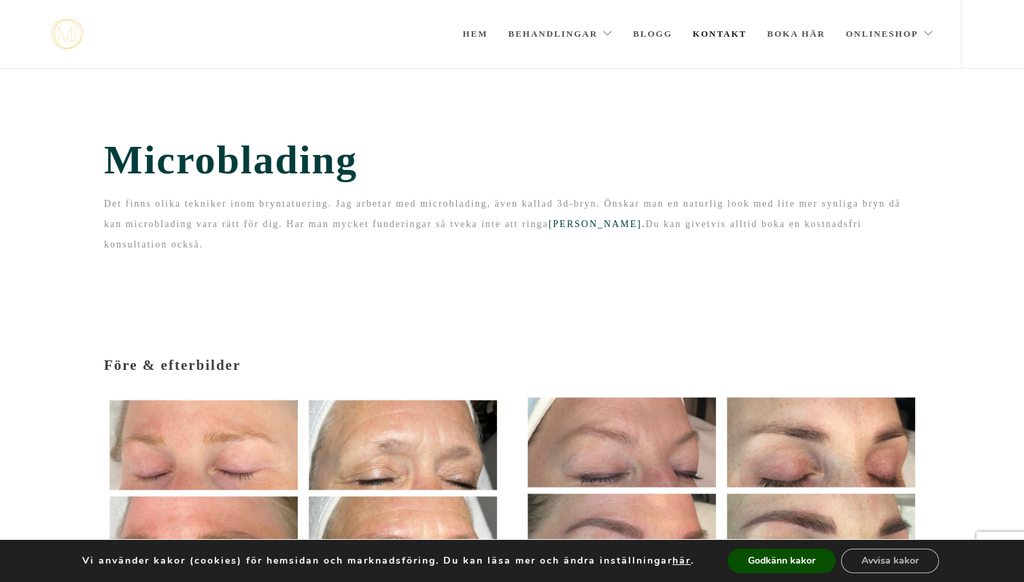
click at [702, 37] on link "Kontakt" at bounding box center [720, 34] width 54 height 68
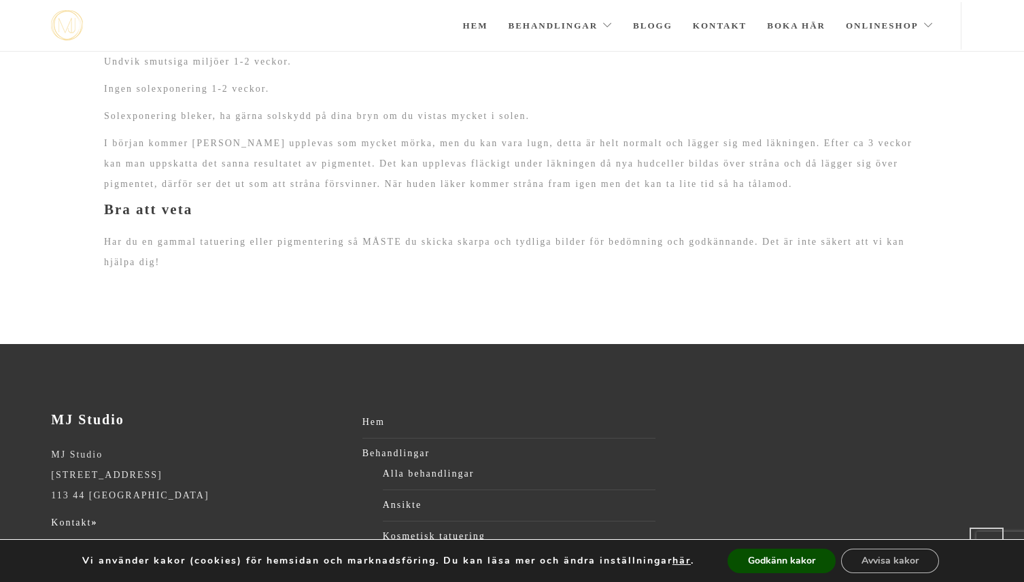
scroll to position [1692, 0]
